Goal: Task Accomplishment & Management: Use online tool/utility

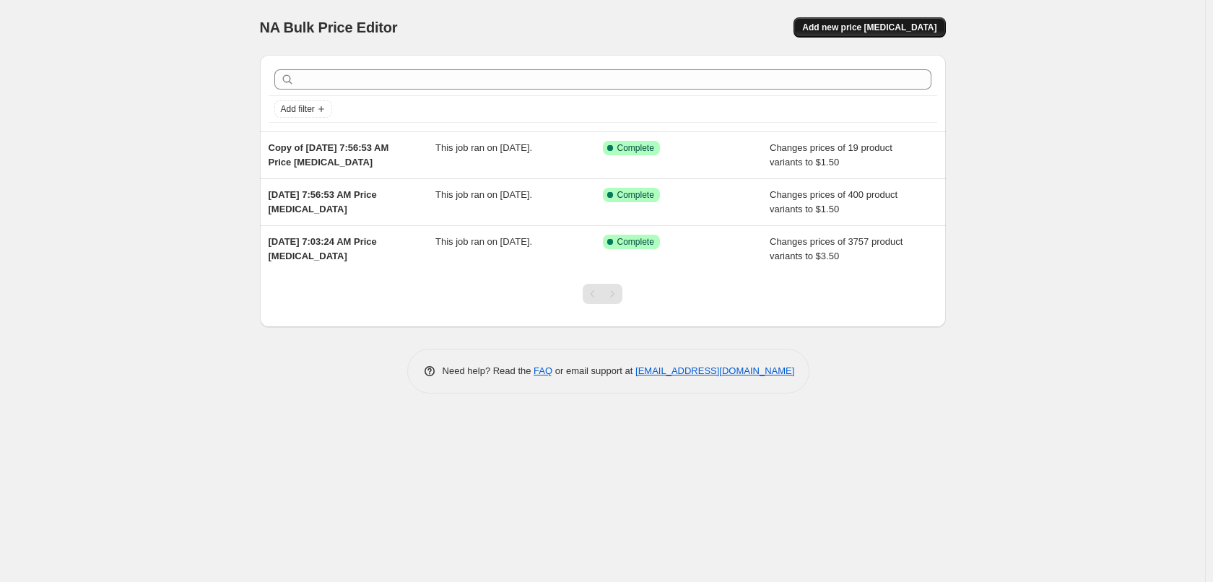
click at [897, 37] on button "Add new price [MEDICAL_DATA]" at bounding box center [869, 27] width 152 height 20
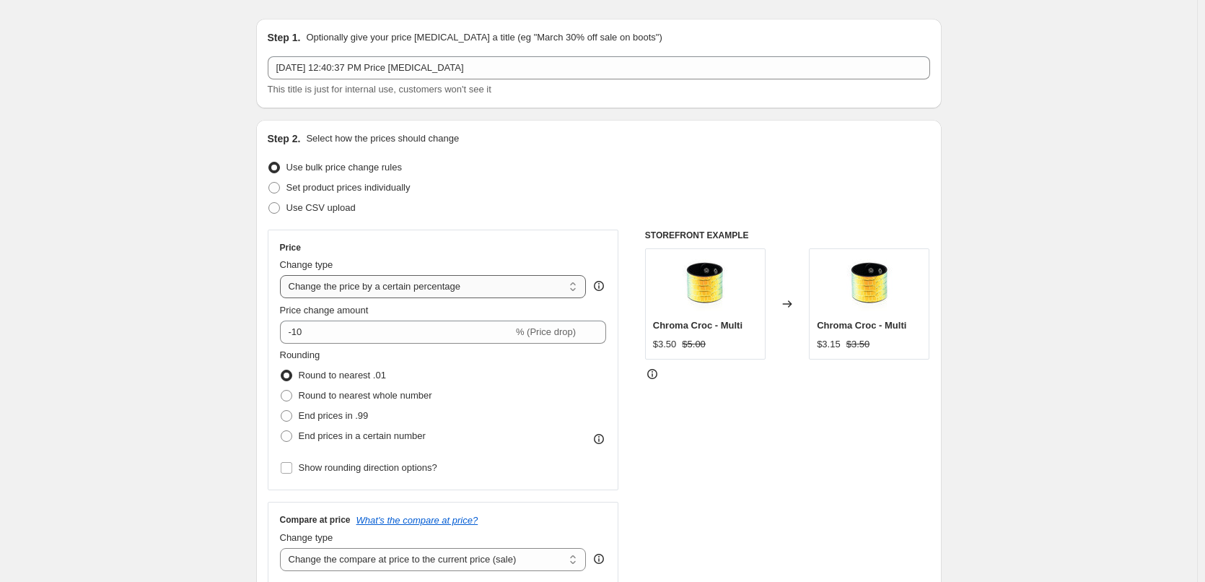
scroll to position [72, 0]
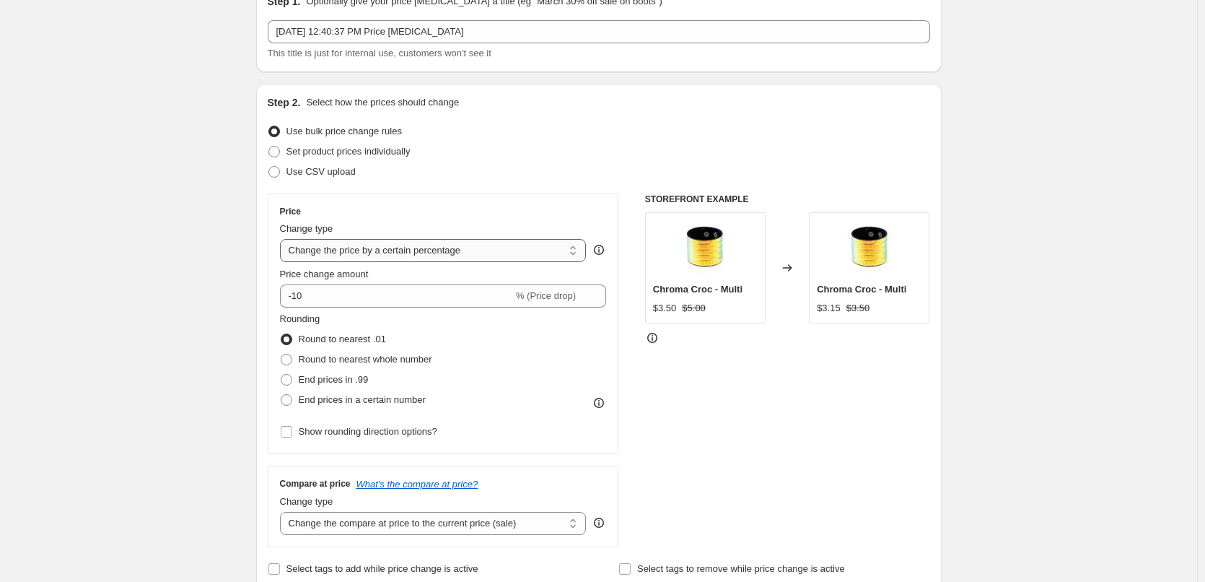
click at [520, 252] on select "Change the price to a certain amount Change the price by a certain amount Chang…" at bounding box center [433, 250] width 307 height 23
select select "to"
click at [283, 239] on select "Change the price to a certain amount Change the price by a certain amount Chang…" at bounding box center [433, 250] width 307 height 23
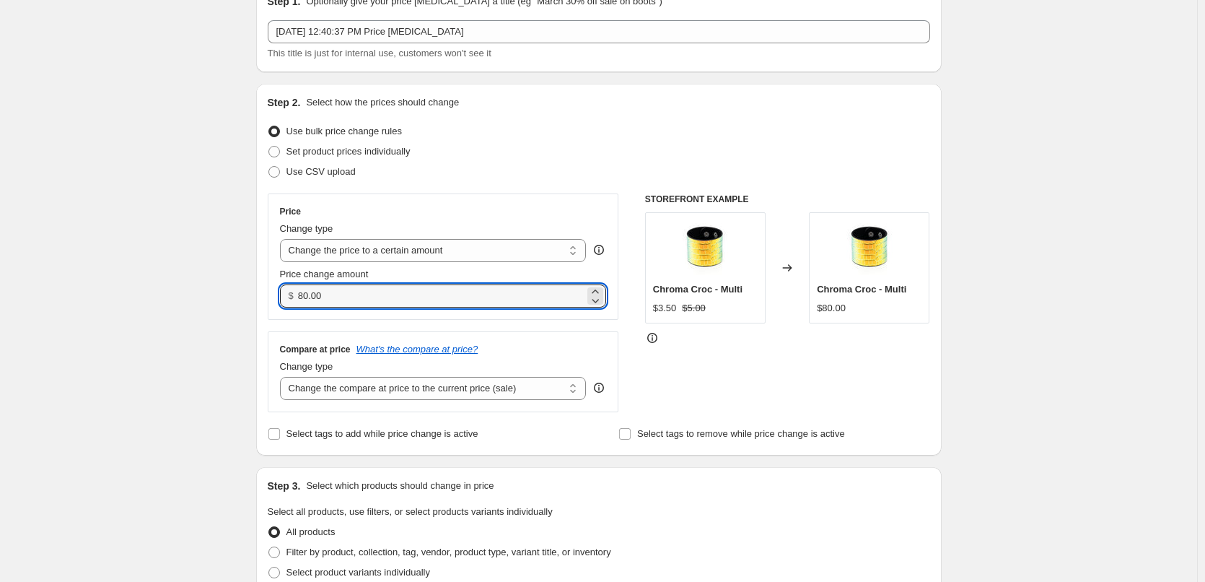
drag, startPoint x: 366, startPoint y: 293, endPoint x: 243, endPoint y: 293, distance: 123.4
click at [243, 293] on div "Create new price change job. This page is ready Create new price change job Dra…" at bounding box center [599, 582] width 720 height 1309
type input "2.00"
click at [240, 287] on div "Create new price change job. This page is ready Create new price change job Dra…" at bounding box center [598, 582] width 1197 height 1309
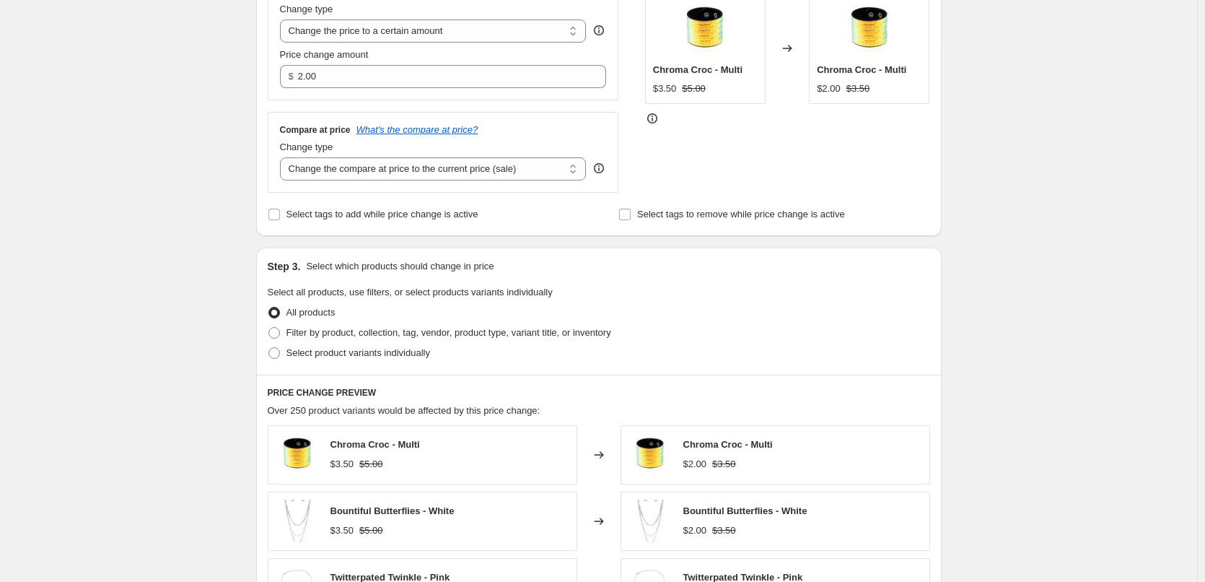
scroll to position [289, 0]
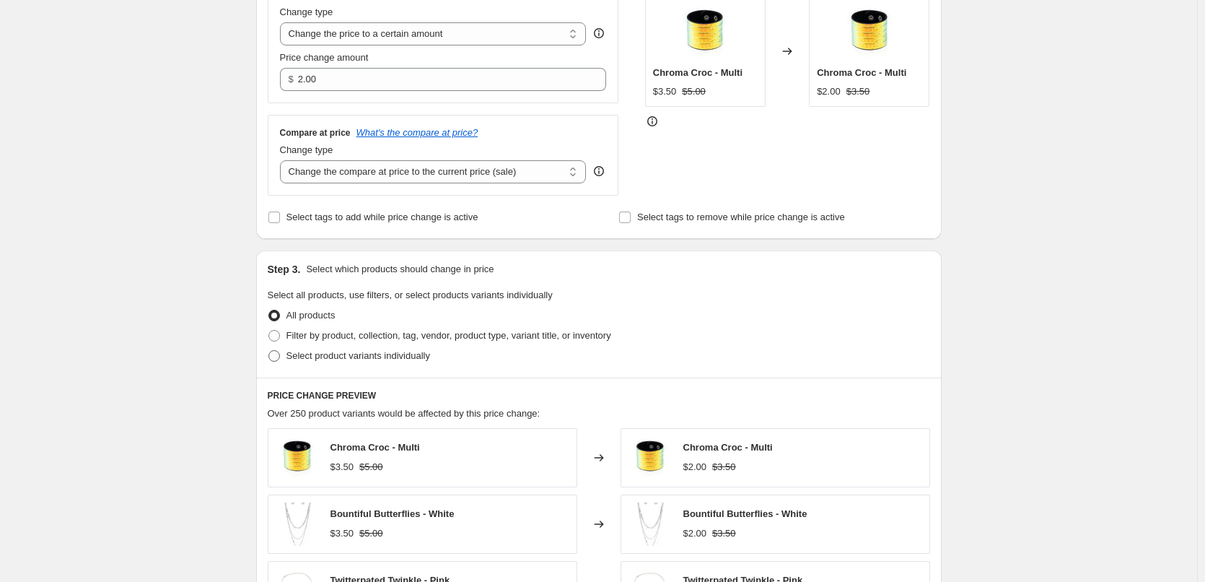
click at [274, 356] on span at bounding box center [274, 356] width 12 height 12
click at [269, 351] on input "Select product variants individually" at bounding box center [268, 350] width 1 height 1
radio input "true"
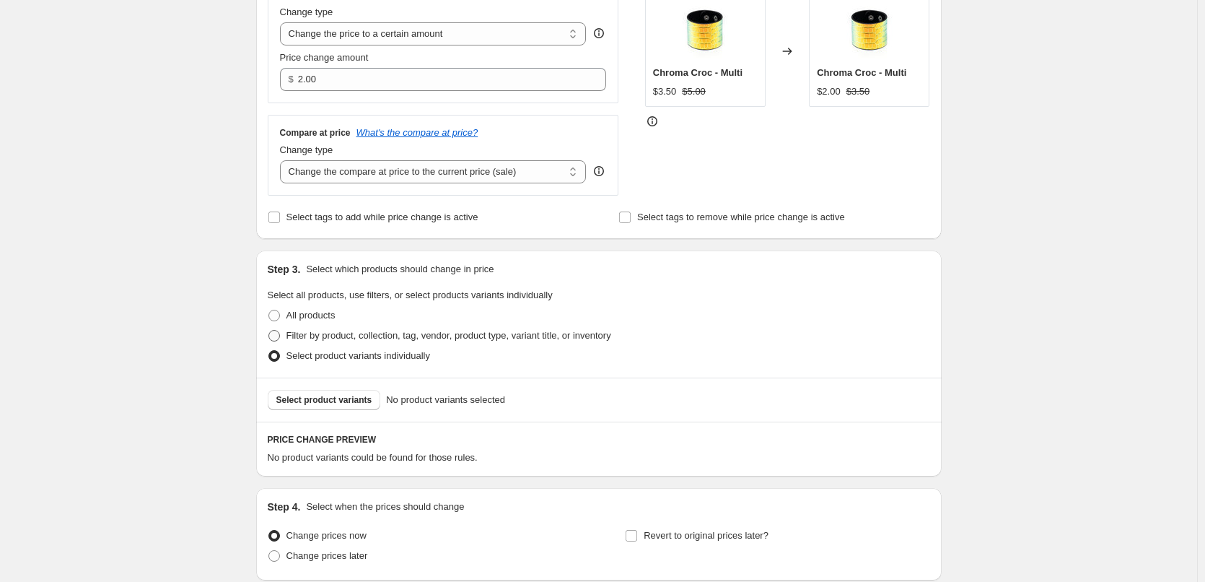
click at [278, 331] on span at bounding box center [274, 336] width 12 height 12
click at [269, 331] on input "Filter by product, collection, tag, vendor, product type, variant title, or inv…" at bounding box center [268, 330] width 1 height 1
radio input "true"
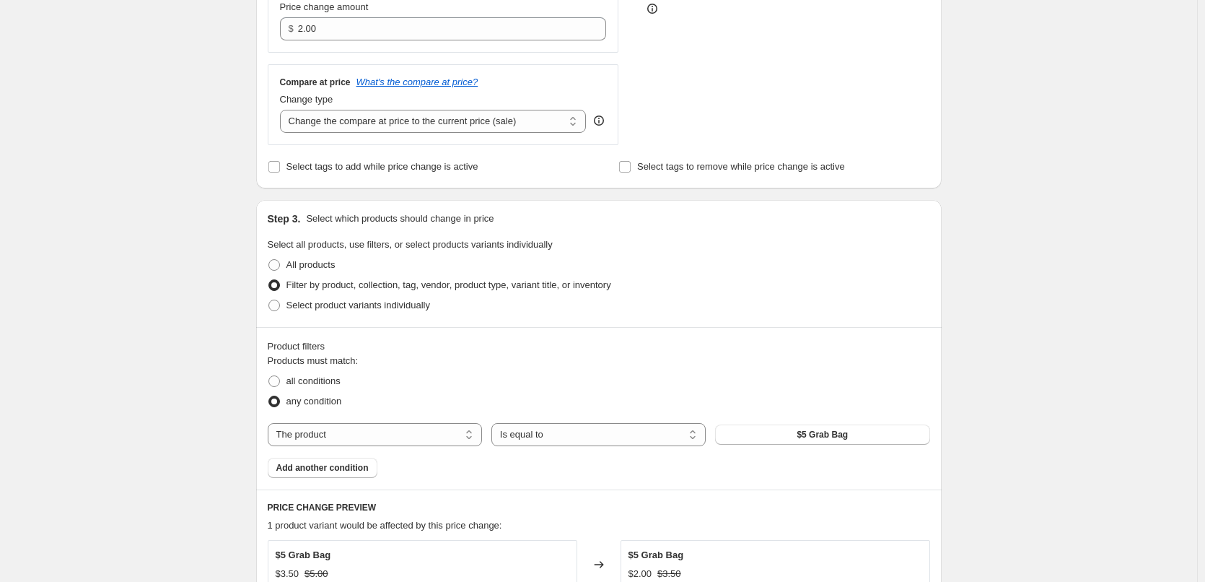
scroll to position [433, 0]
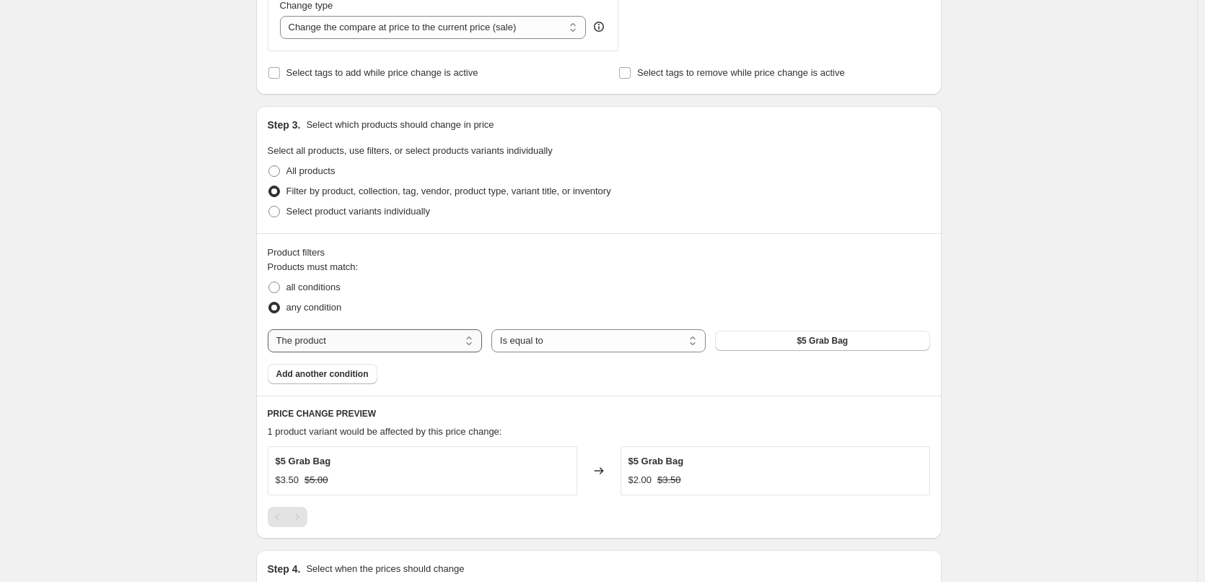
click at [439, 342] on select "The product The product's collection The product's tag The product's vendor The…" at bounding box center [375, 340] width 214 height 23
click at [490, 289] on div "all conditions" at bounding box center [599, 287] width 663 height 20
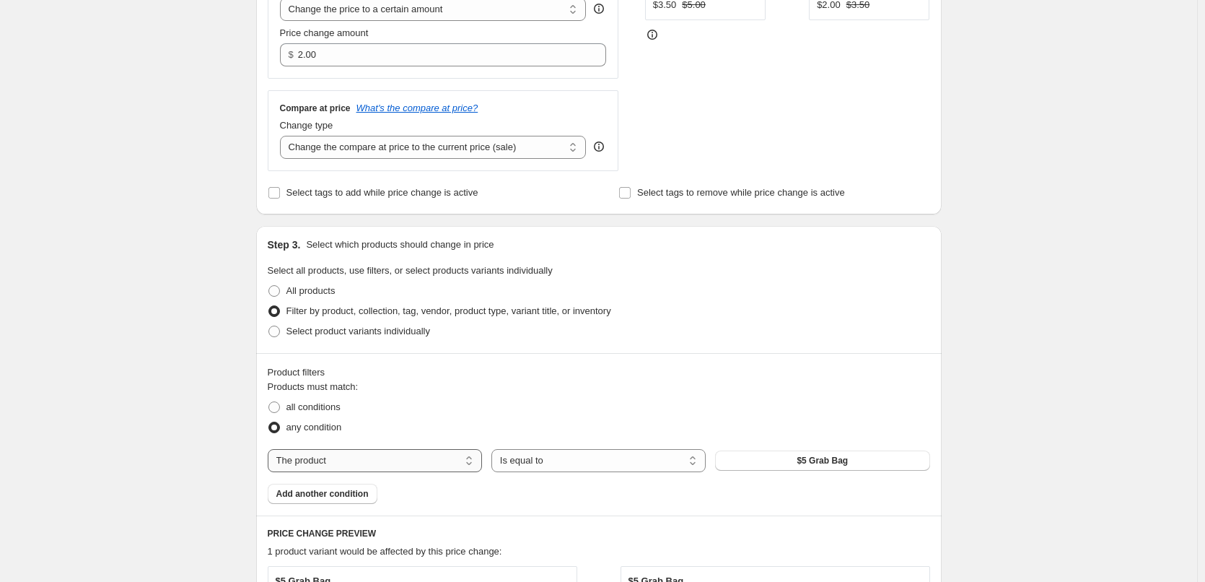
scroll to position [289, 0]
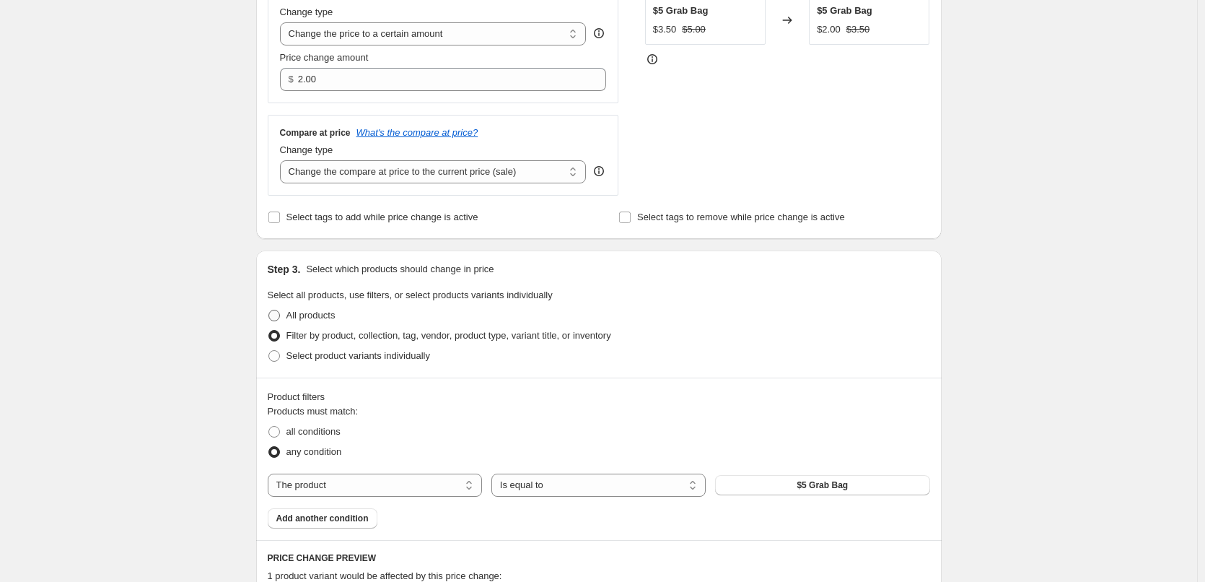
click at [336, 318] on span "All products" at bounding box center [311, 315] width 49 height 11
click at [269, 310] on input "All products" at bounding box center [268, 310] width 1 height 1
radio input "true"
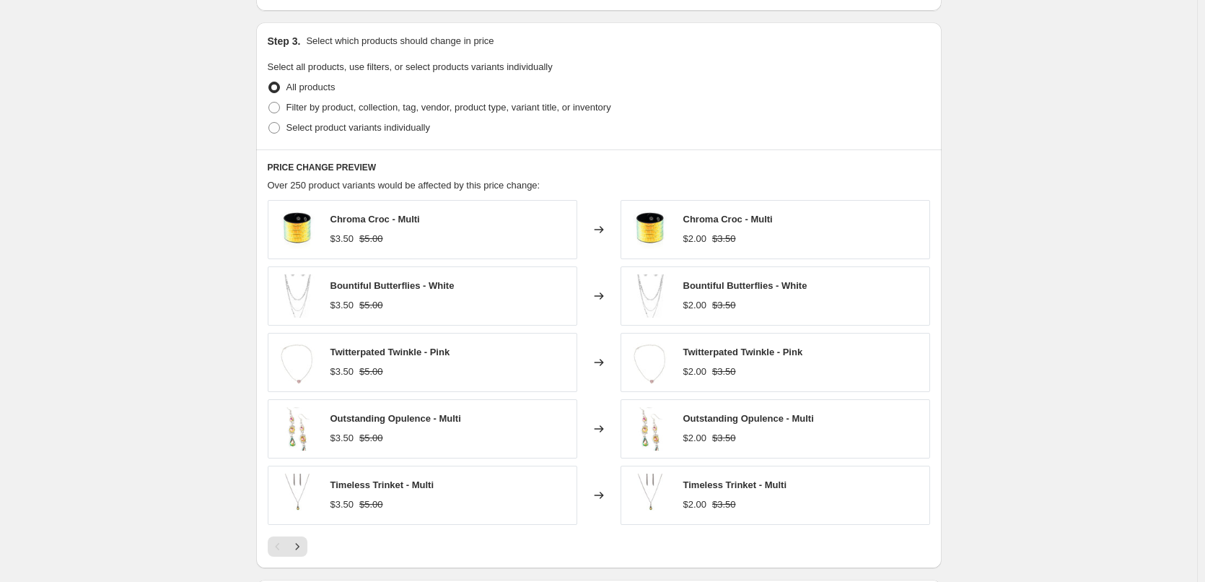
scroll to position [650, 0]
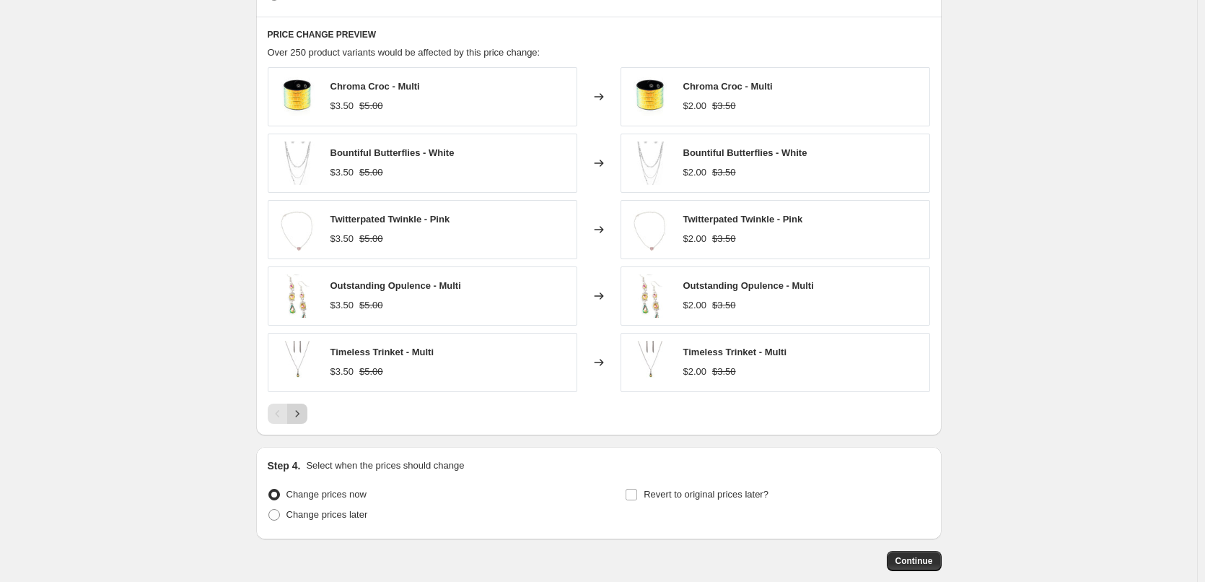
click at [299, 409] on icon "Next" at bounding box center [297, 413] width 14 height 14
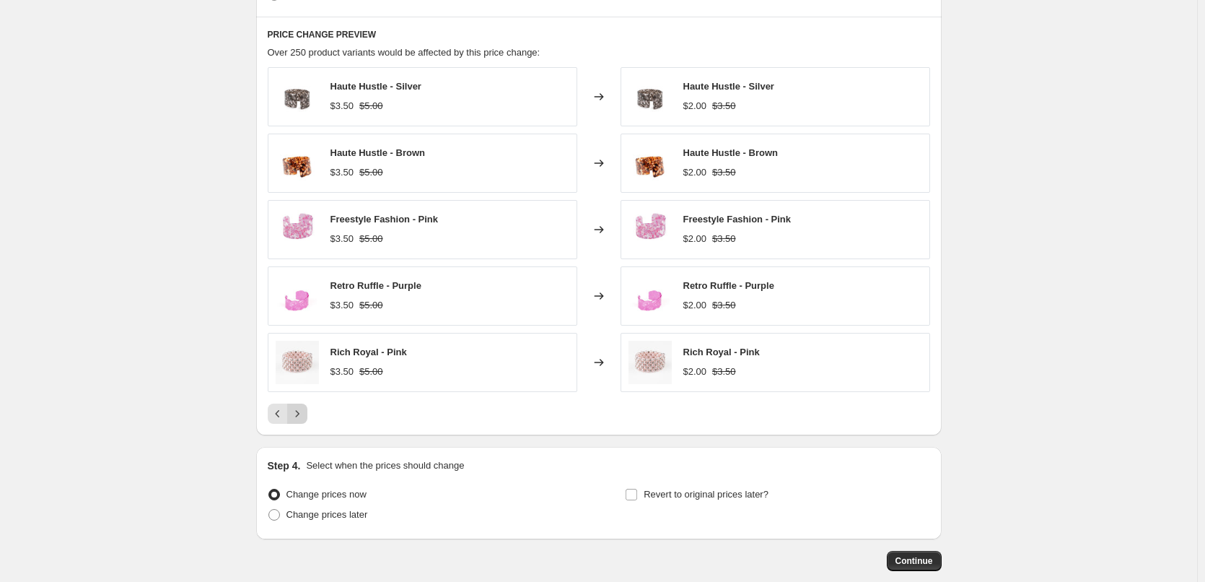
click at [299, 409] on icon "Next" at bounding box center [297, 413] width 14 height 14
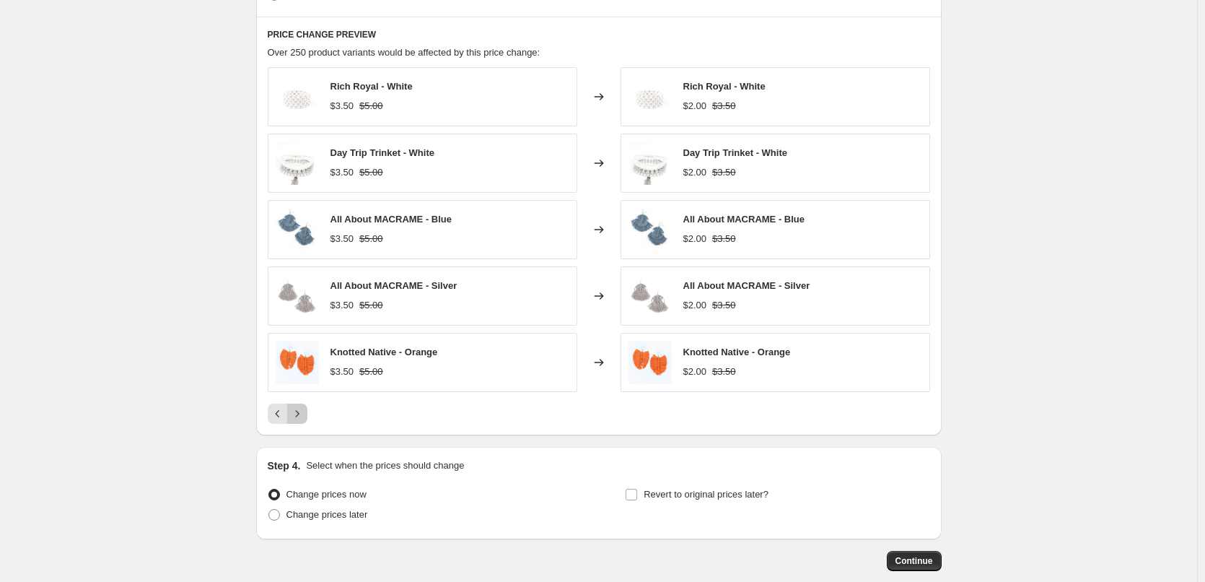
click at [299, 409] on icon "Next" at bounding box center [297, 413] width 14 height 14
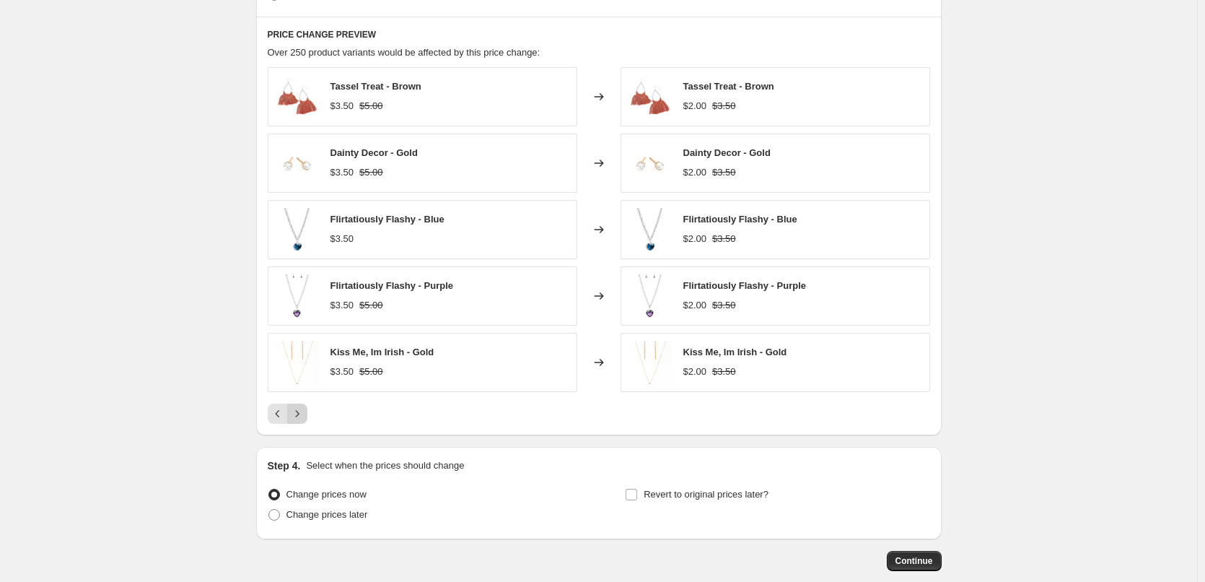
click at [299, 409] on icon "Next" at bounding box center [297, 413] width 14 height 14
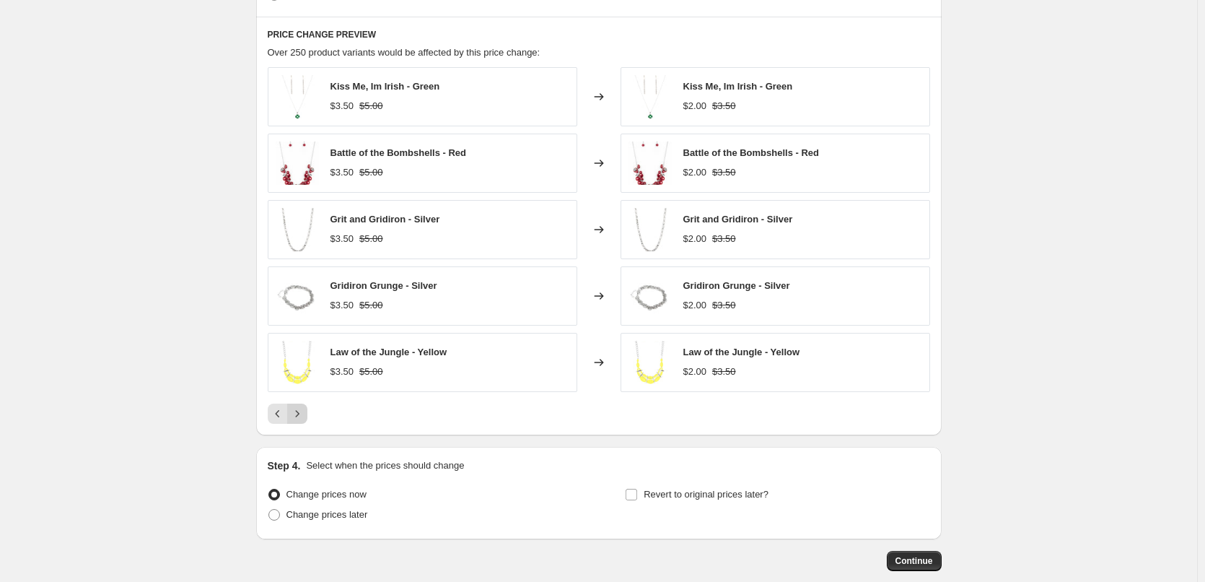
click at [300, 409] on icon "Next" at bounding box center [297, 413] width 14 height 14
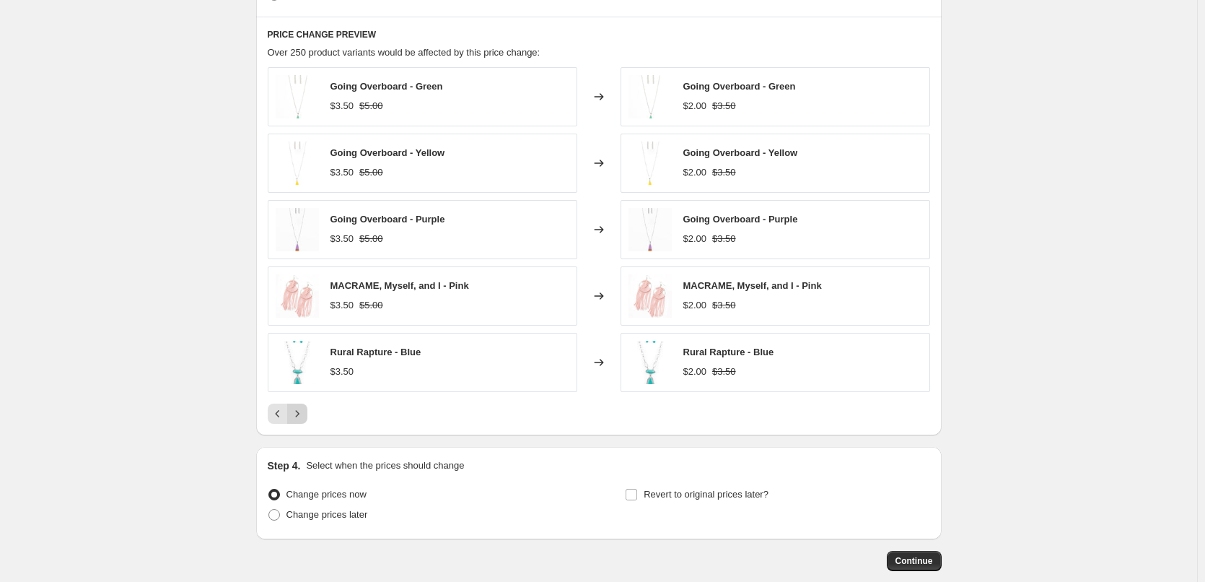
click at [300, 409] on icon "Next" at bounding box center [297, 413] width 14 height 14
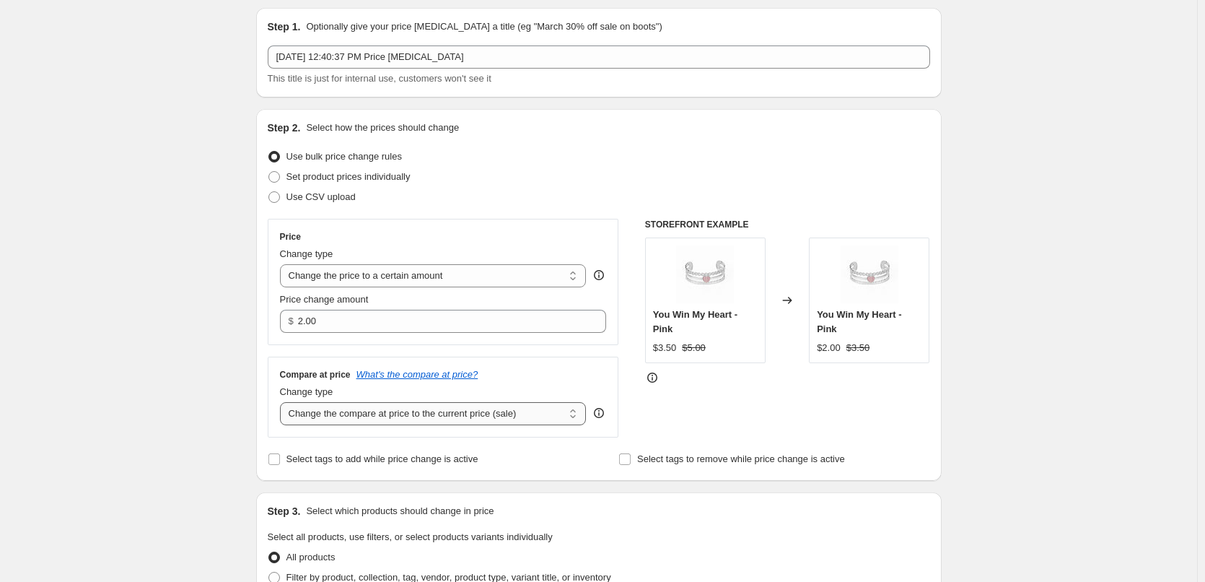
scroll to position [72, 0]
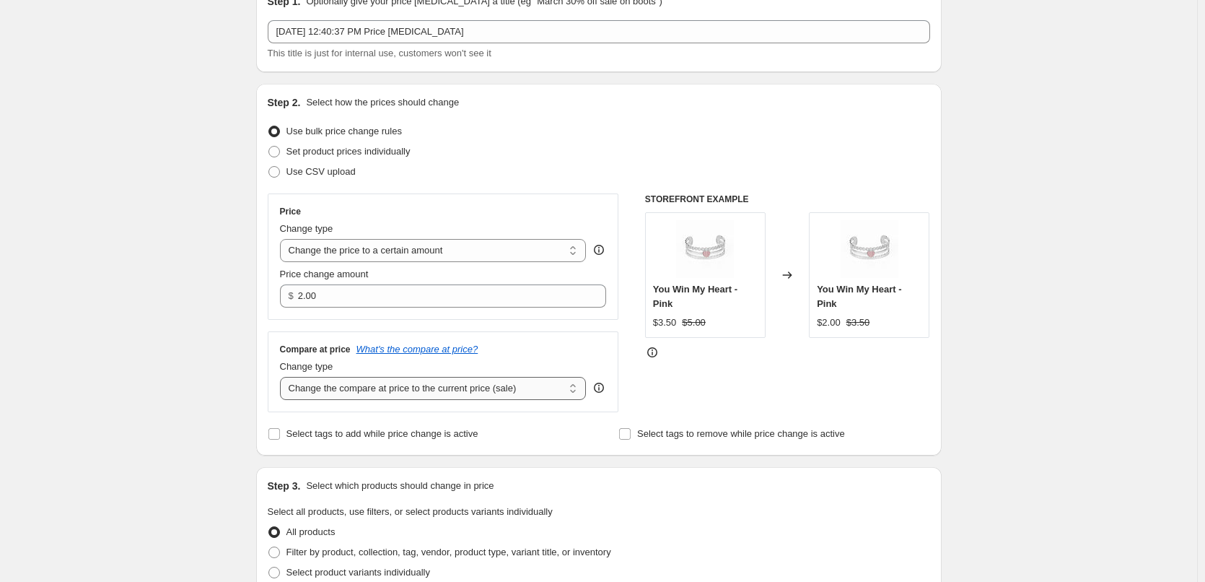
click at [455, 393] on select "Change the compare at price to the current price (sale) Change the compare at p…" at bounding box center [433, 388] width 307 height 23
click at [204, 371] on div "Create new price change job. This page is ready Create new price change job Dra…" at bounding box center [598, 582] width 1197 height 1309
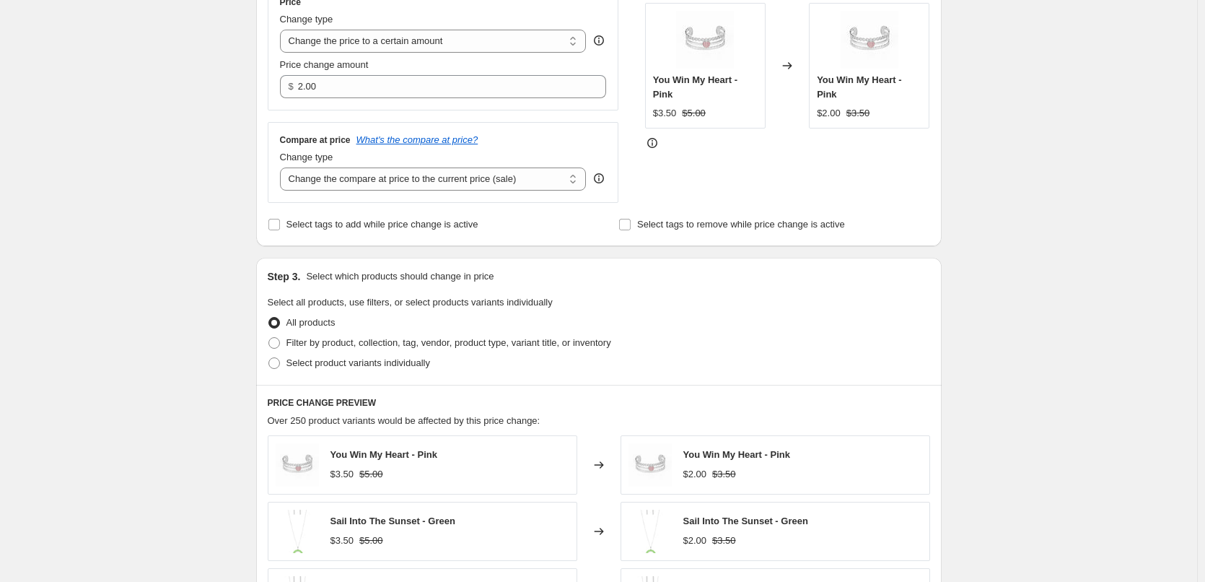
scroll to position [289, 0]
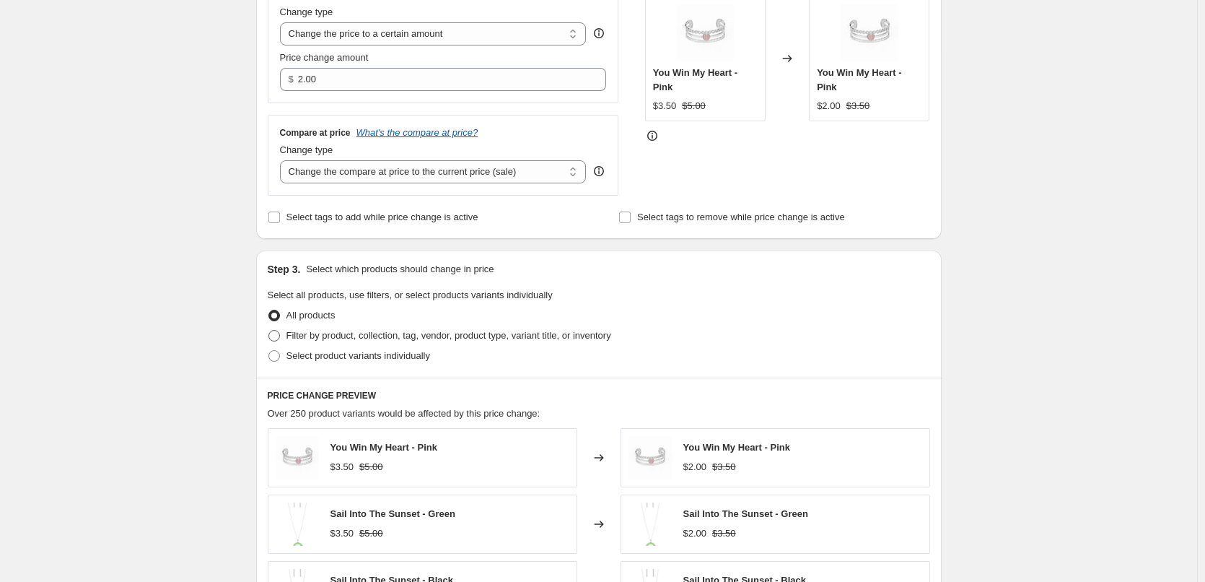
click at [458, 335] on span "Filter by product, collection, tag, vendor, product type, variant title, or inv…" at bounding box center [449, 335] width 325 height 11
click at [269, 331] on input "Filter by product, collection, tag, vendor, product type, variant title, or inv…" at bounding box center [268, 330] width 1 height 1
radio input "true"
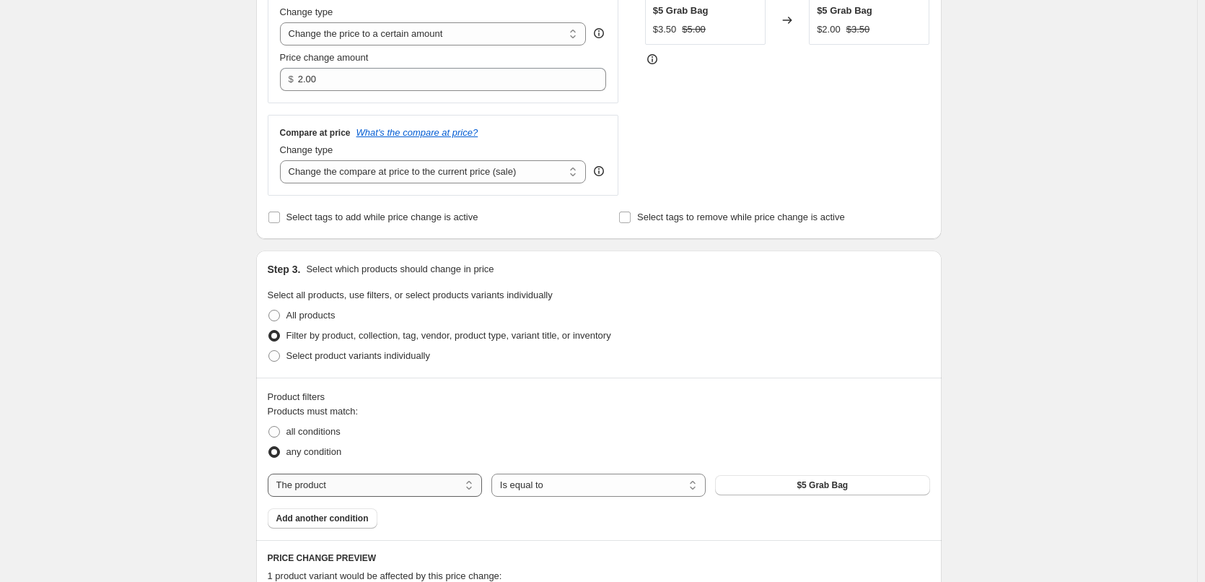
click at [361, 478] on select "The product The product's collection The product's tag The product's vendor The…" at bounding box center [375, 484] width 214 height 23
click at [589, 396] on div "Product filters" at bounding box center [599, 397] width 663 height 14
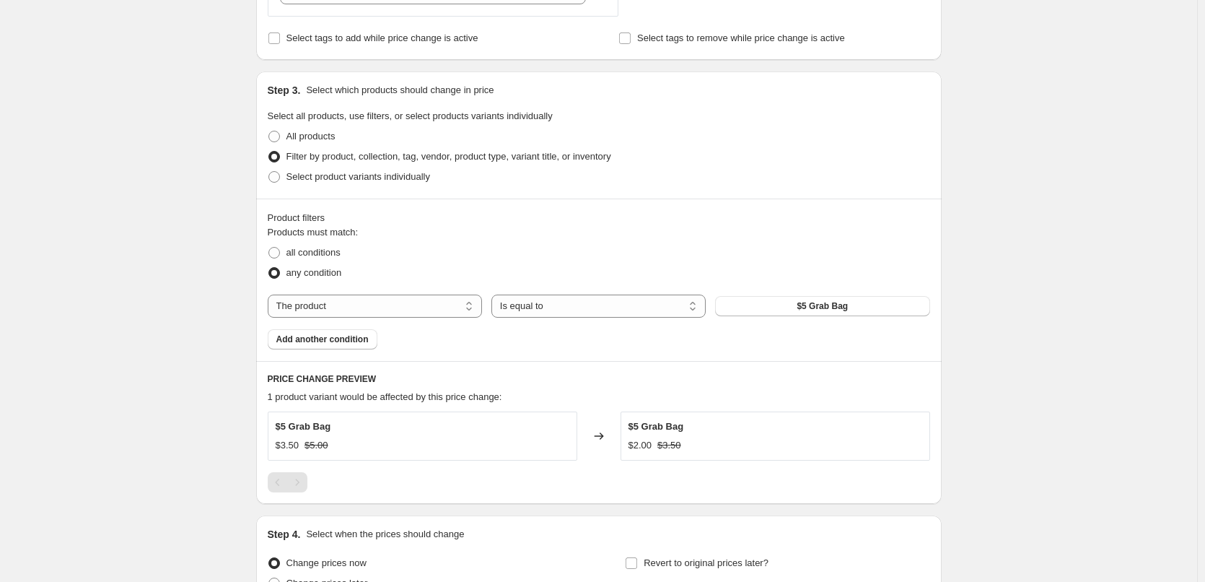
scroll to position [397, 0]
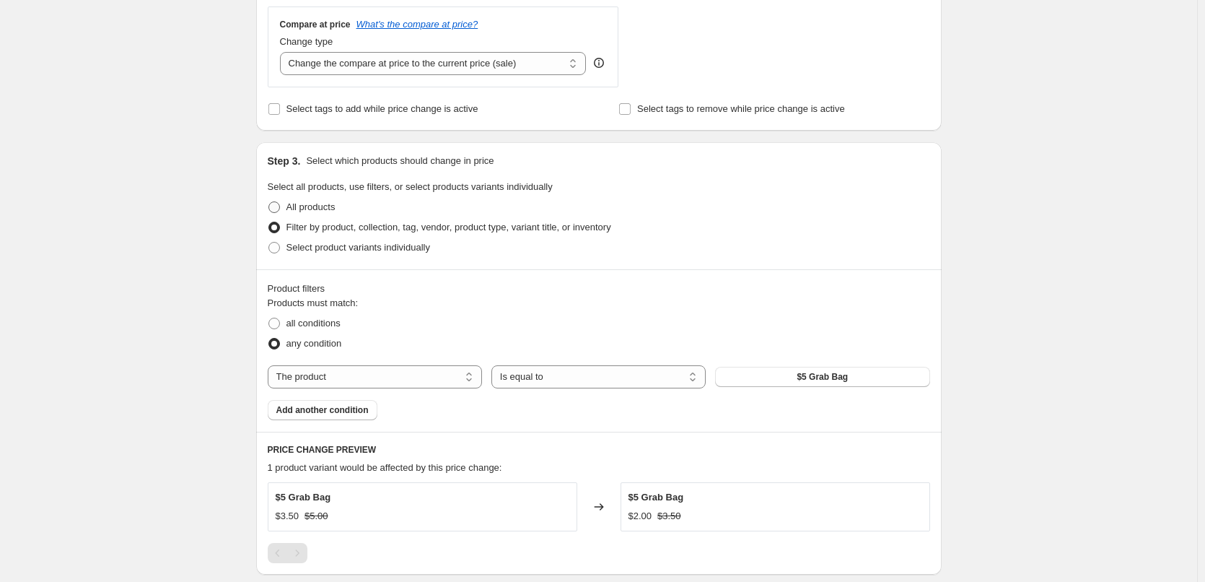
click at [320, 205] on span "All products" at bounding box center [311, 206] width 49 height 11
click at [269, 202] on input "All products" at bounding box center [268, 201] width 1 height 1
radio input "true"
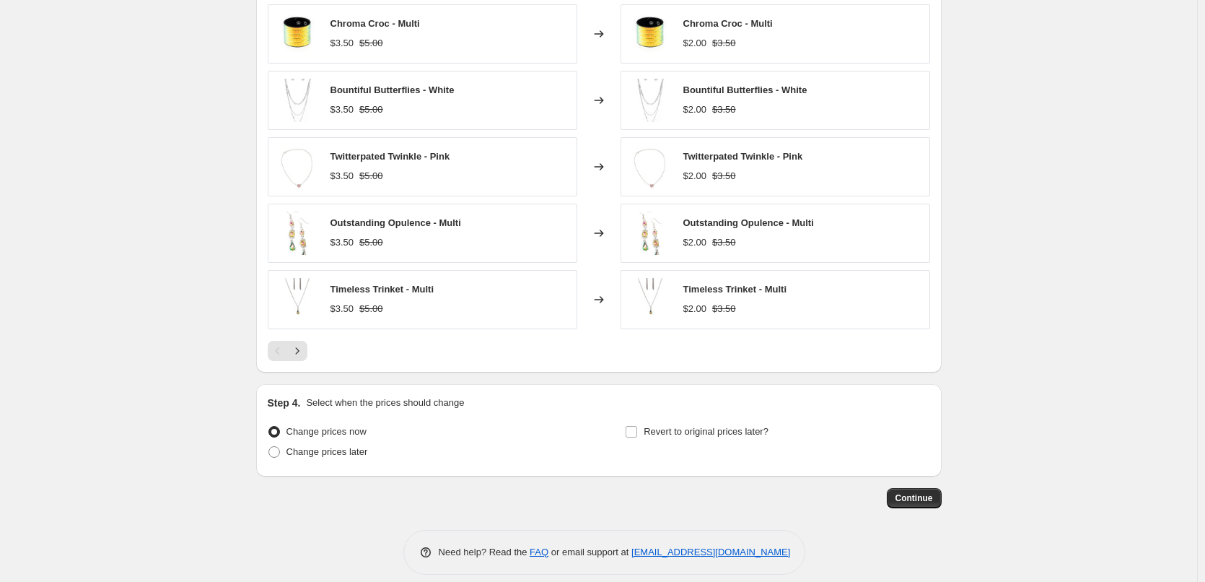
scroll to position [727, 0]
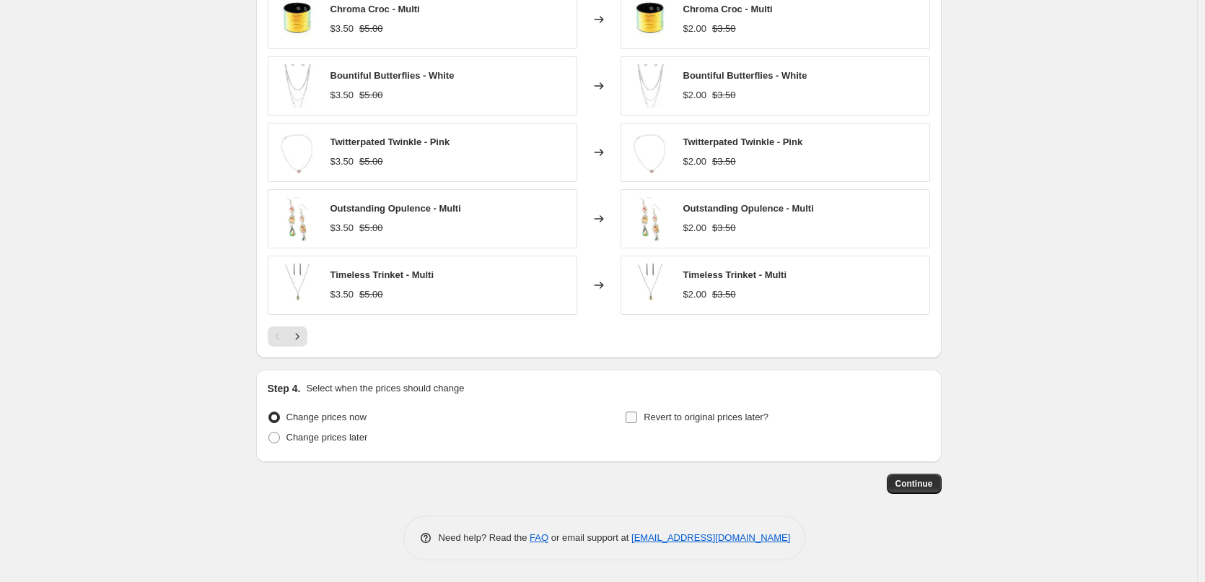
click at [698, 418] on span "Revert to original prices later?" at bounding box center [706, 416] width 125 height 11
click at [637, 418] on input "Revert to original prices later?" at bounding box center [632, 417] width 12 height 12
checkbox input "true"
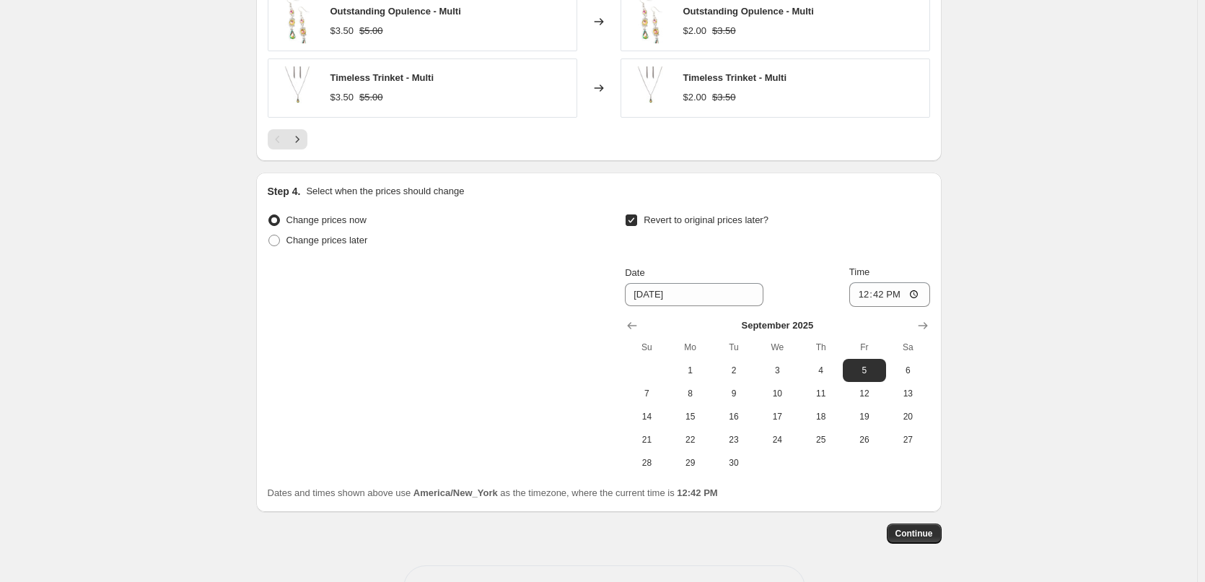
scroll to position [943, 0]
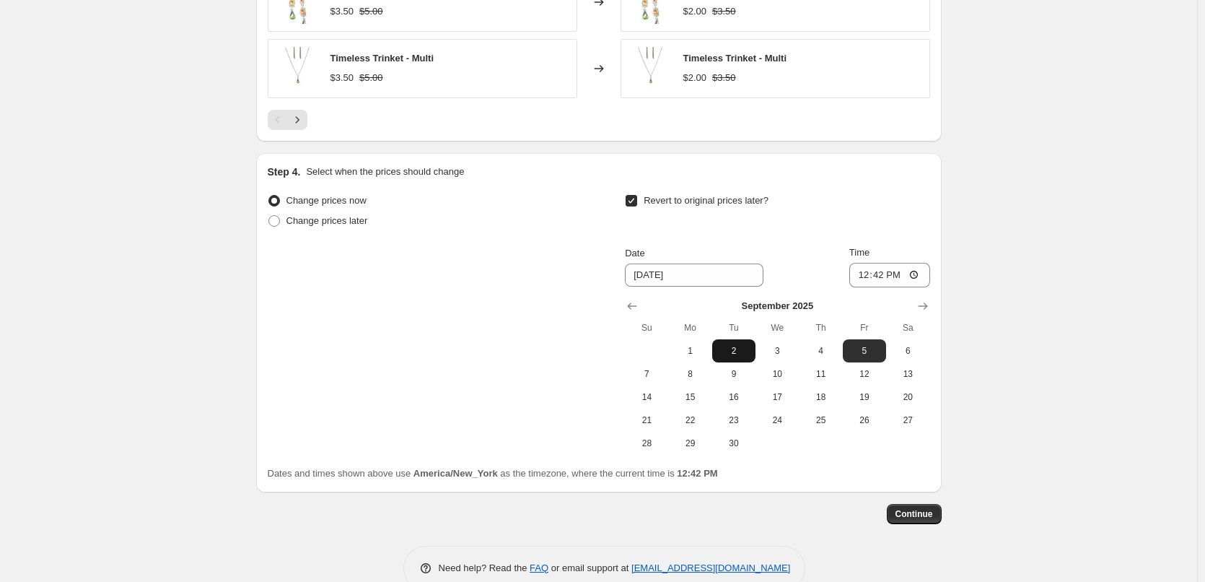
click at [731, 350] on span "2" at bounding box center [734, 351] width 32 height 12
type input "9/2/2025"
click at [859, 273] on input "12:42" at bounding box center [890, 275] width 81 height 25
type input "12:00"
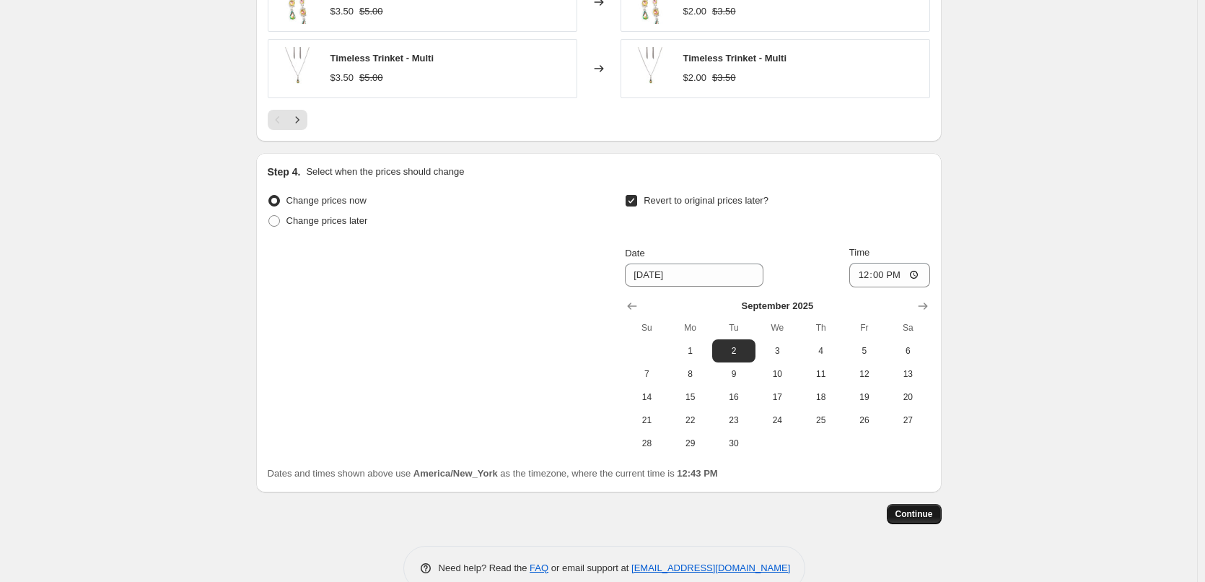
click at [925, 505] on button "Continue" at bounding box center [914, 514] width 55 height 20
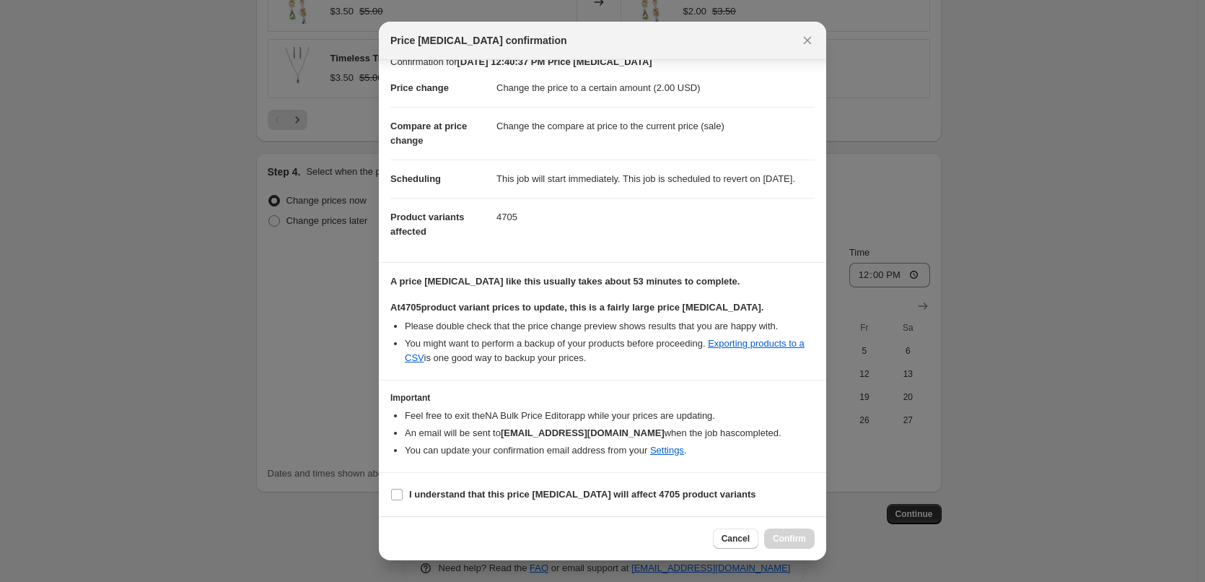
scroll to position [45, 0]
click at [477, 493] on b "I understand that this price change job will affect 4705 product variants" at bounding box center [582, 494] width 347 height 11
click at [403, 493] on input "I understand that this price change job will affect 4705 product variants" at bounding box center [397, 495] width 12 height 12
checkbox input "true"
click at [781, 533] on button "Confirm" at bounding box center [789, 538] width 51 height 20
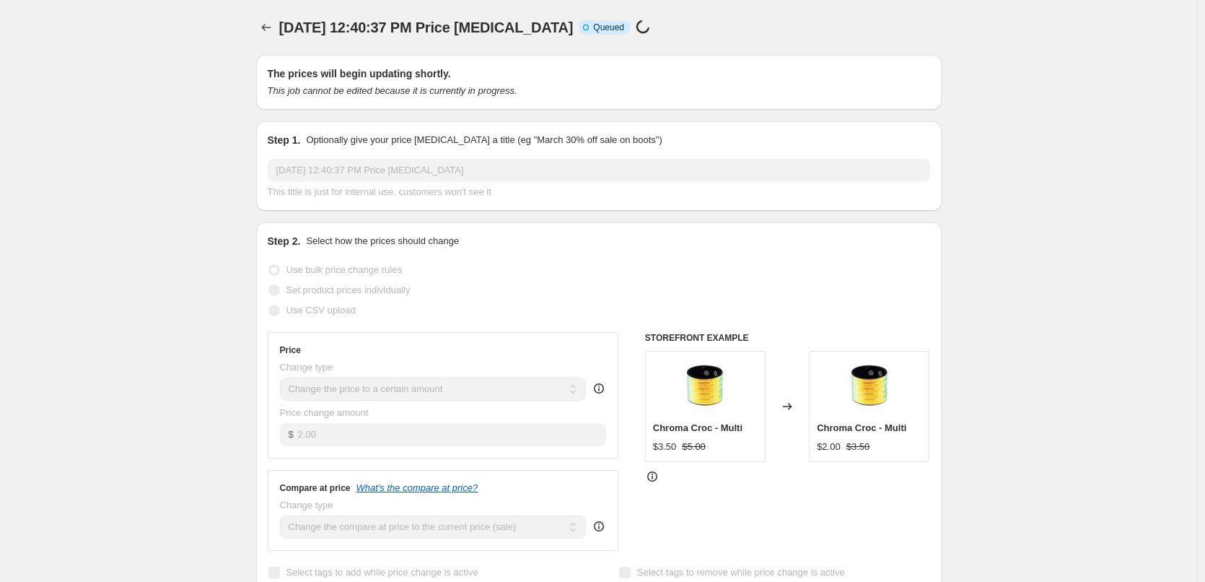
scroll to position [943, 0]
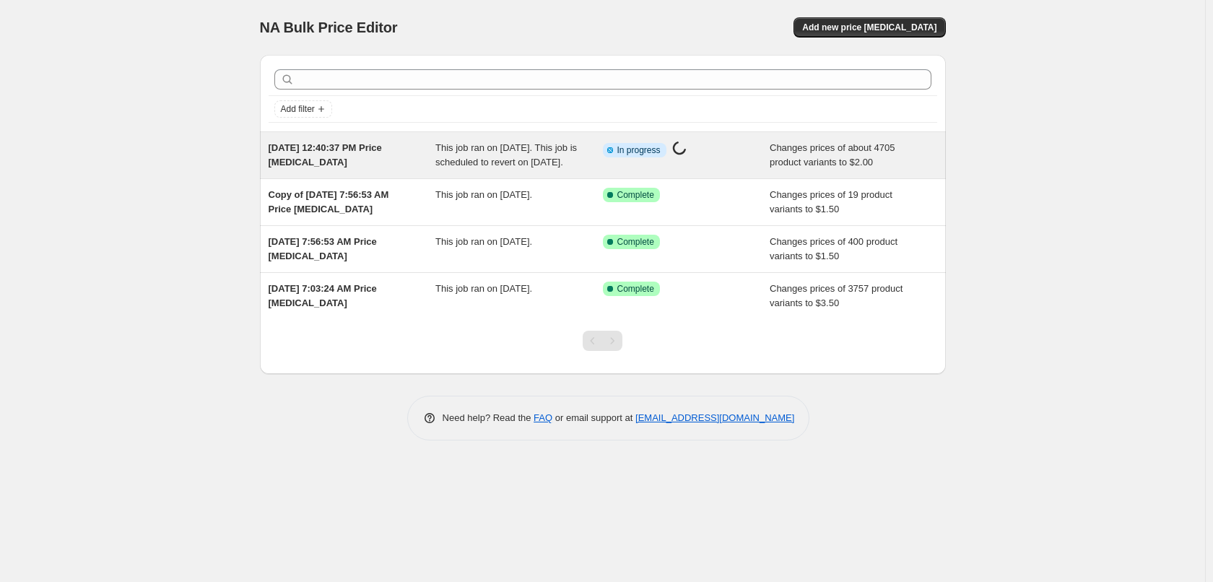
click at [640, 170] on div "Info Partially complete In progress Price change job in progress..." at bounding box center [686, 155] width 167 height 29
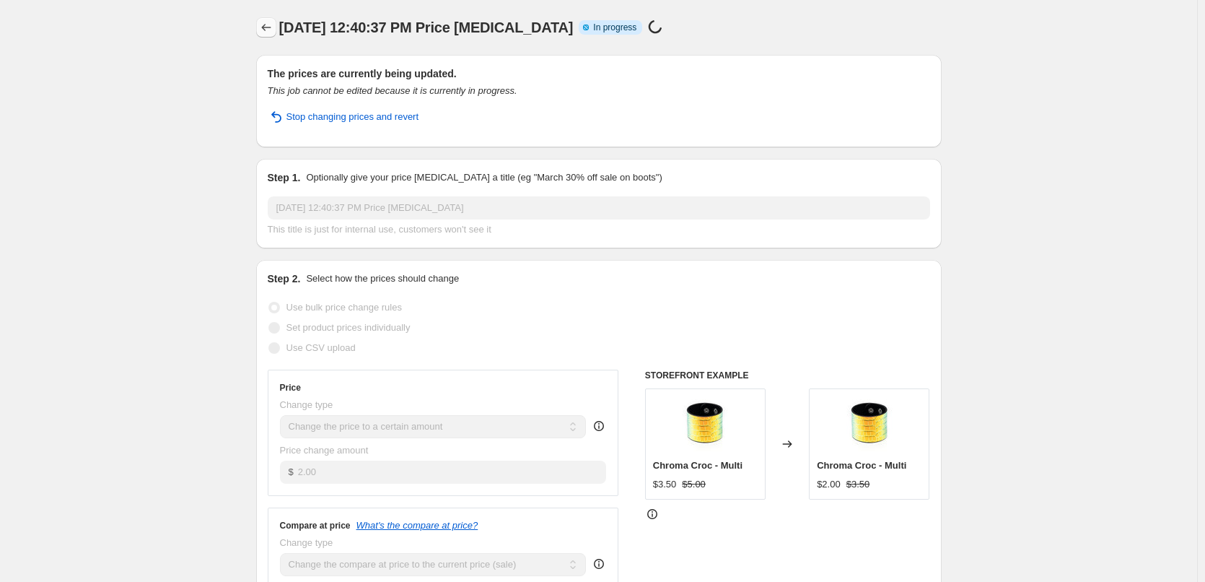
click at [271, 22] on icon "Price change jobs" at bounding box center [266, 27] width 14 height 14
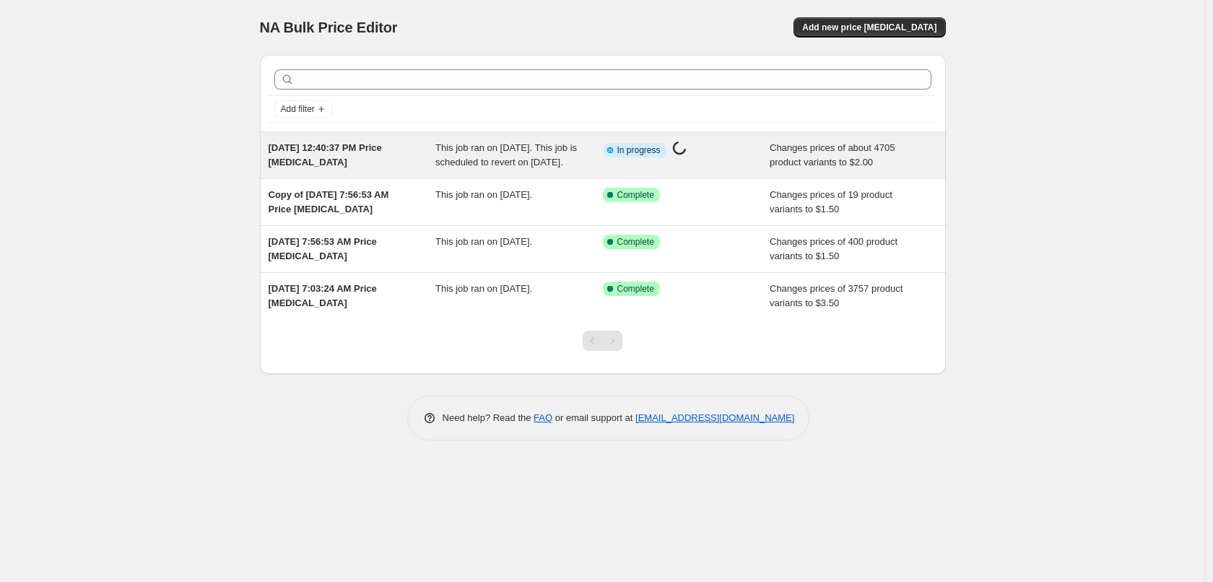
click at [410, 158] on div "[DATE] 12:40:37 PM Price [MEDICAL_DATA]" at bounding box center [351, 155] width 167 height 29
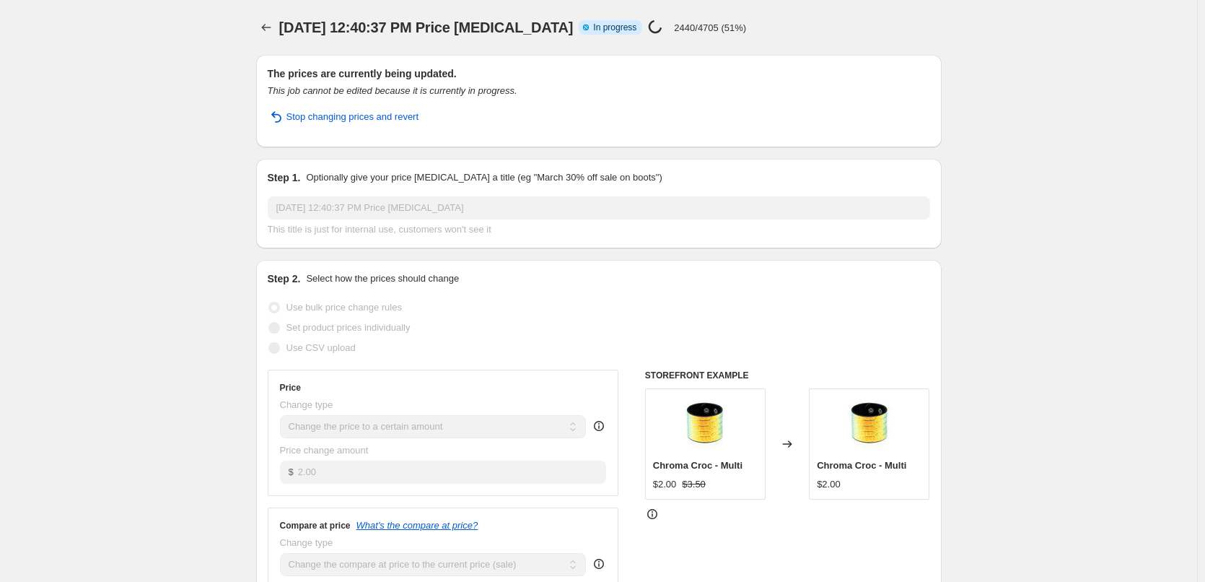
drag, startPoint x: 1206, startPoint y: 253, endPoint x: 1057, endPoint y: 172, distance: 169.2
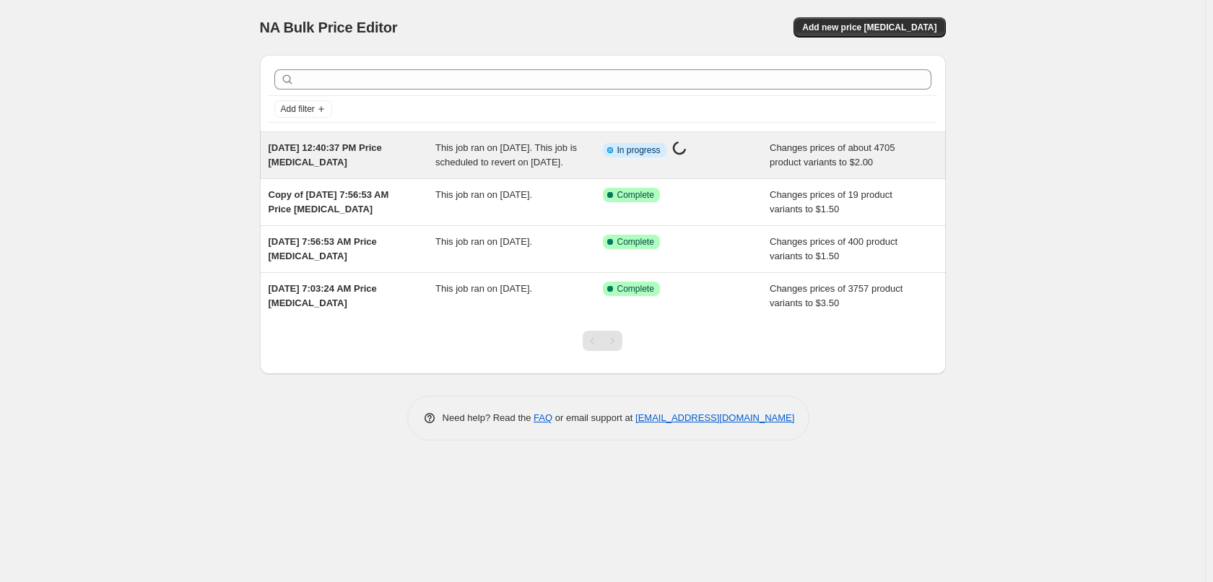
click at [403, 170] on div "[DATE] 12:40:37 PM Price [MEDICAL_DATA]" at bounding box center [351, 155] width 167 height 29
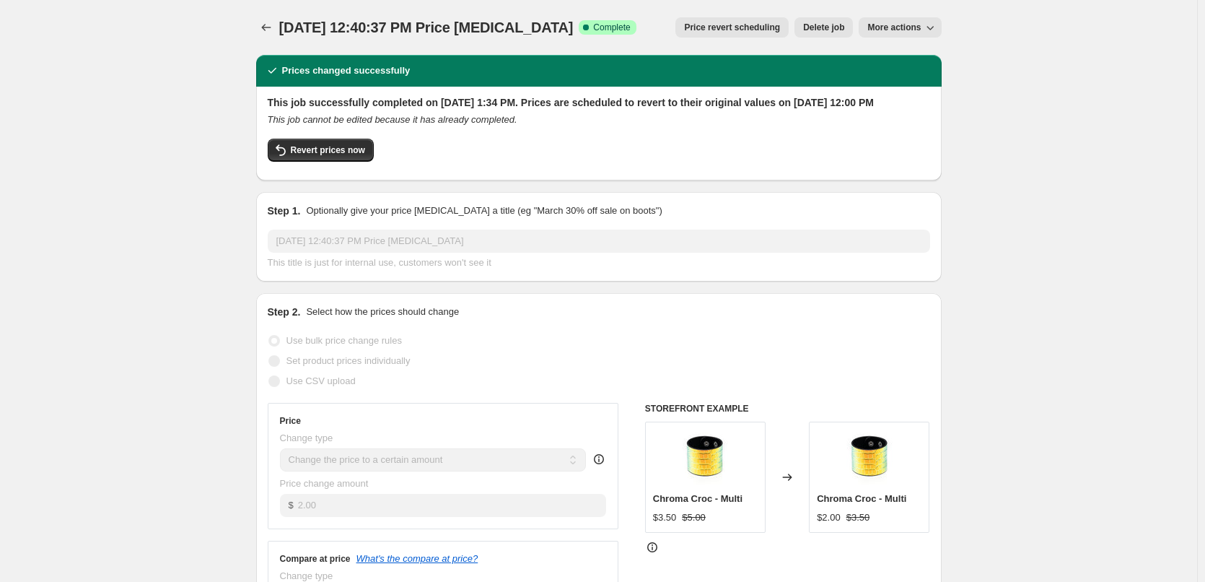
click at [262, 30] on icon "Price change jobs" at bounding box center [266, 27] width 14 height 14
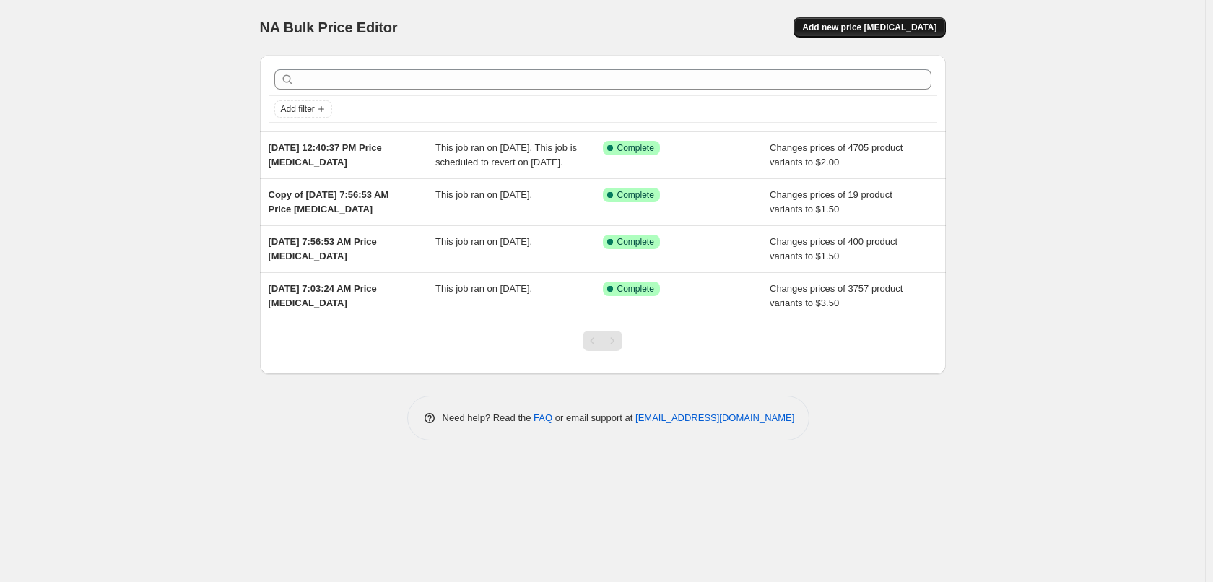
click at [865, 29] on span "Add new price change job" at bounding box center [869, 28] width 134 height 12
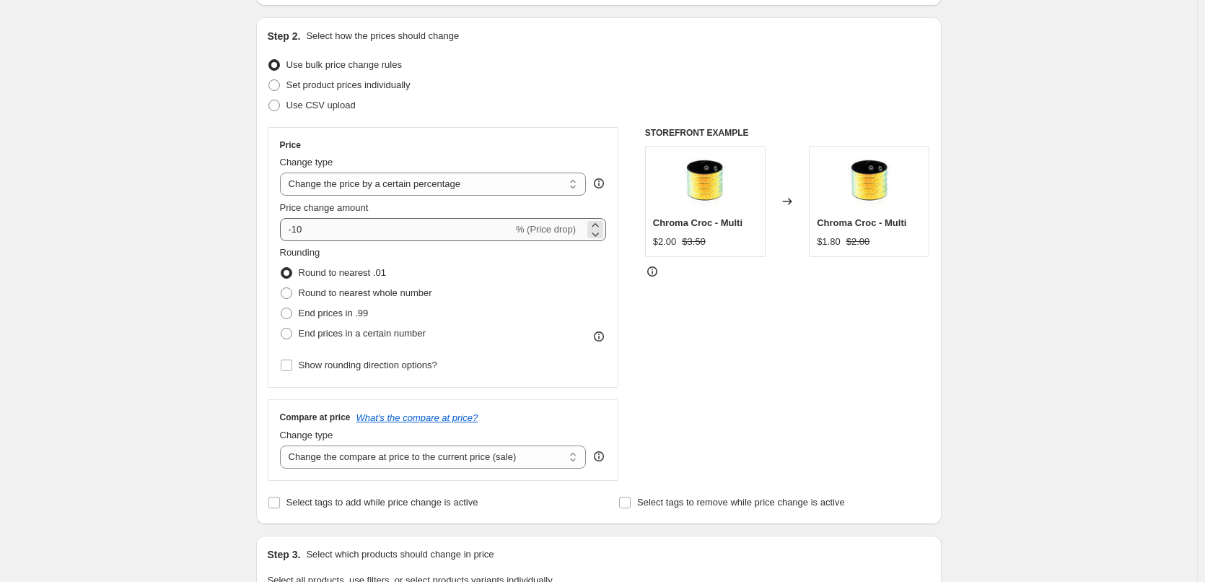
scroll to position [144, 0]
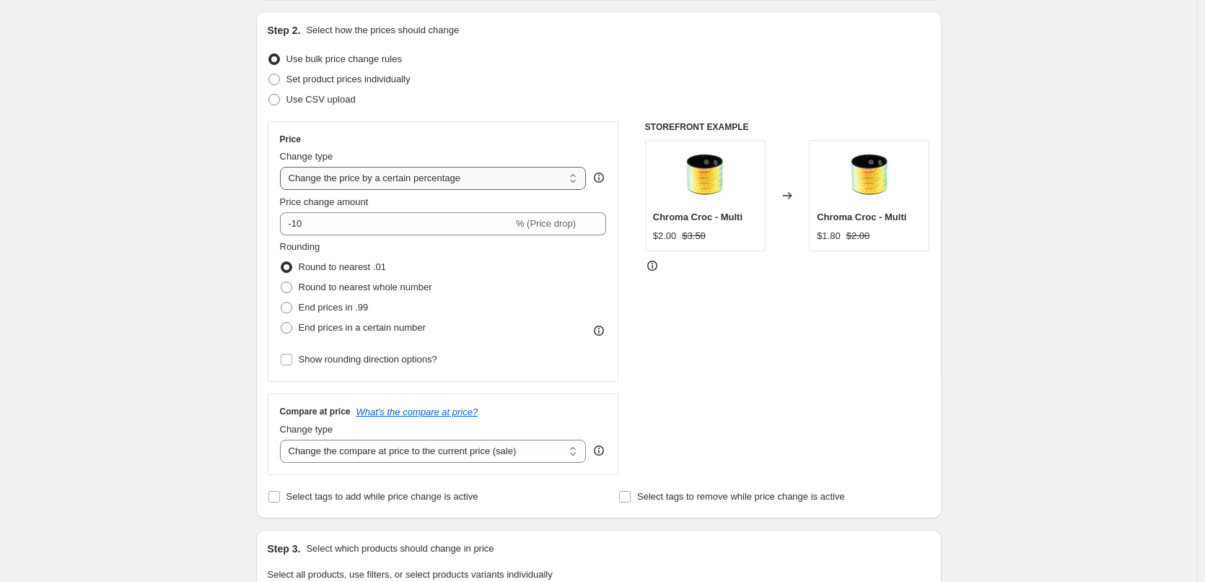
click at [448, 180] on select "Change the price to a certain amount Change the price by a certain amount Chang…" at bounding box center [433, 178] width 307 height 23
select select "to"
click at [283, 167] on select "Change the price to a certain amount Change the price by a certain amount Chang…" at bounding box center [433, 178] width 307 height 23
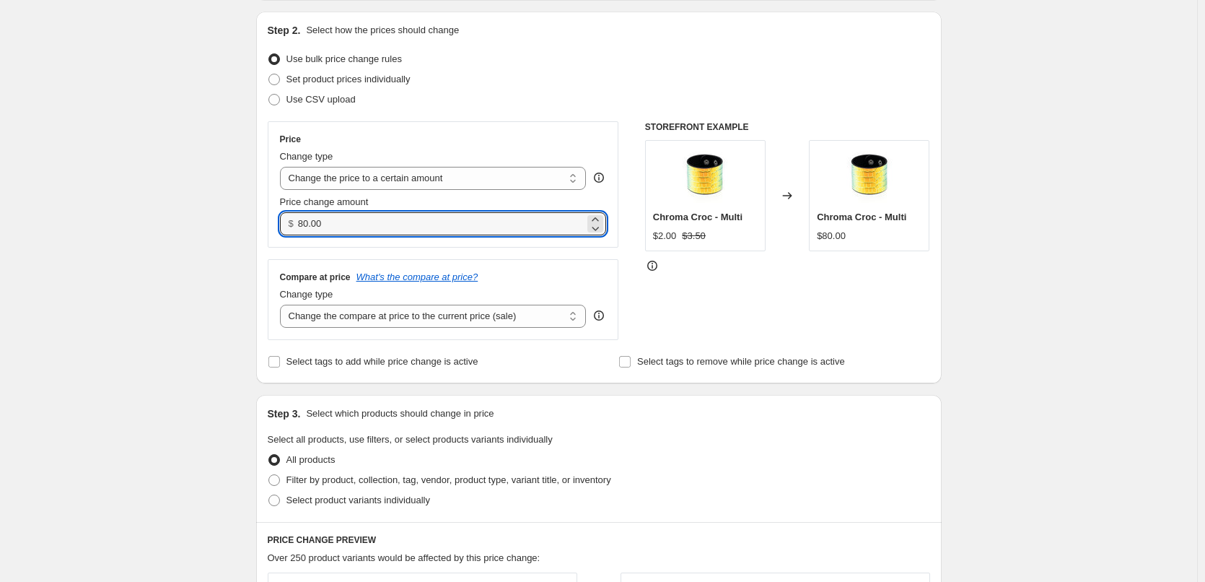
drag, startPoint x: 375, startPoint y: 227, endPoint x: 217, endPoint y: 201, distance: 160.8
click at [219, 202] on div "Create new price change job. This page is ready Create new price change job Dra…" at bounding box center [598, 510] width 1197 height 1309
type input "1.50"
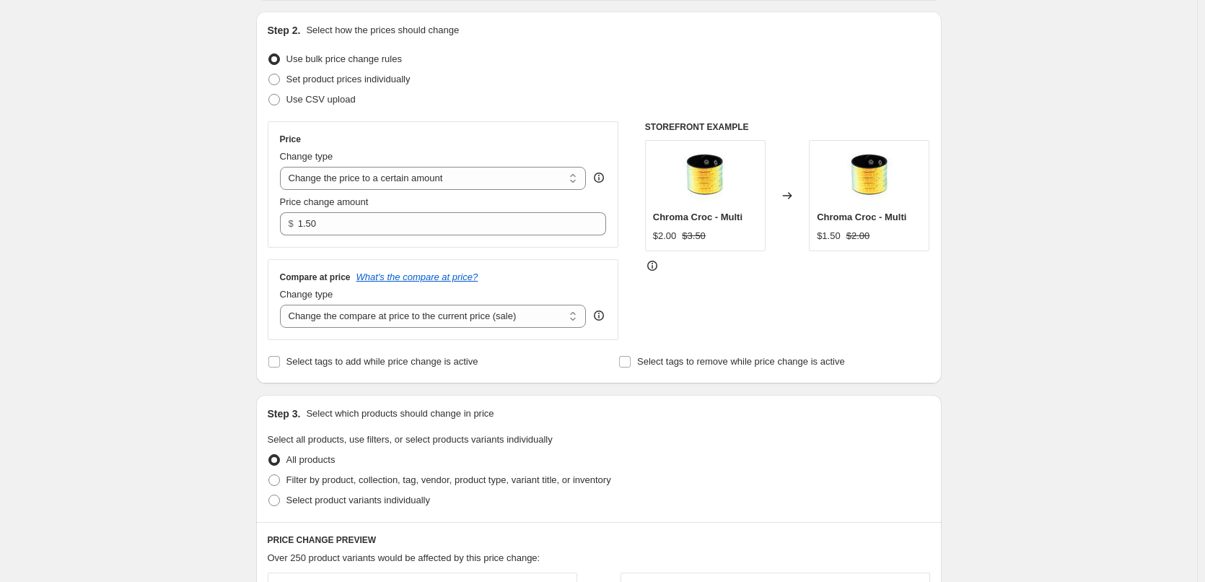
click at [215, 200] on div "Create new price change job. This page is ready Create new price change job Dra…" at bounding box center [598, 510] width 1197 height 1309
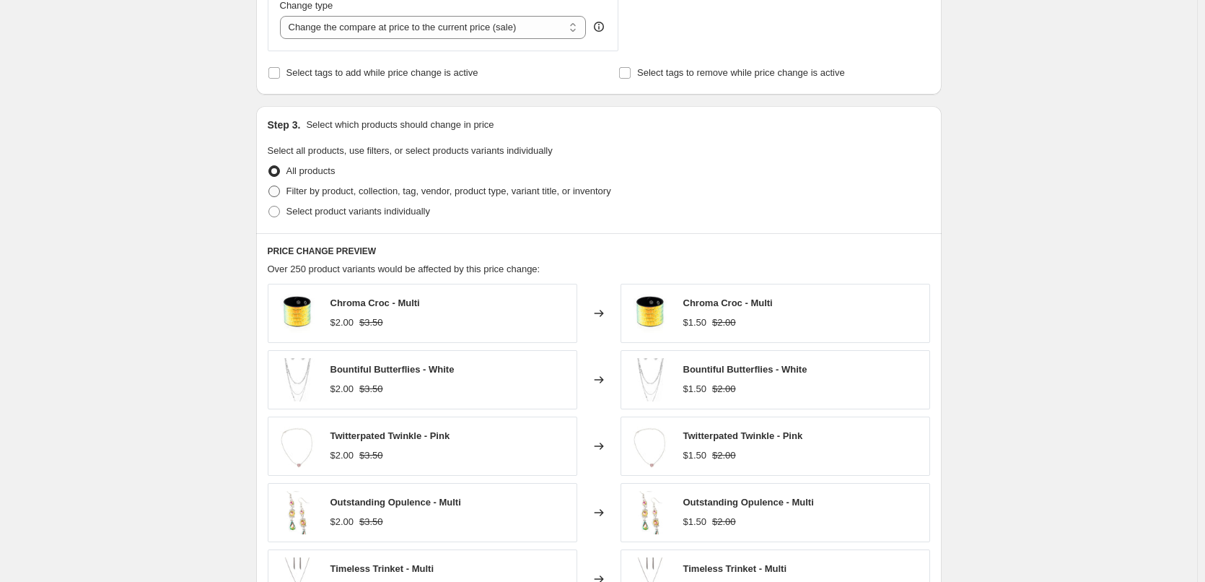
click at [349, 201] on label "Select product variants individually" at bounding box center [349, 211] width 162 height 20
click at [269, 206] on input "Select product variants individually" at bounding box center [268, 206] width 1 height 1
radio input "true"
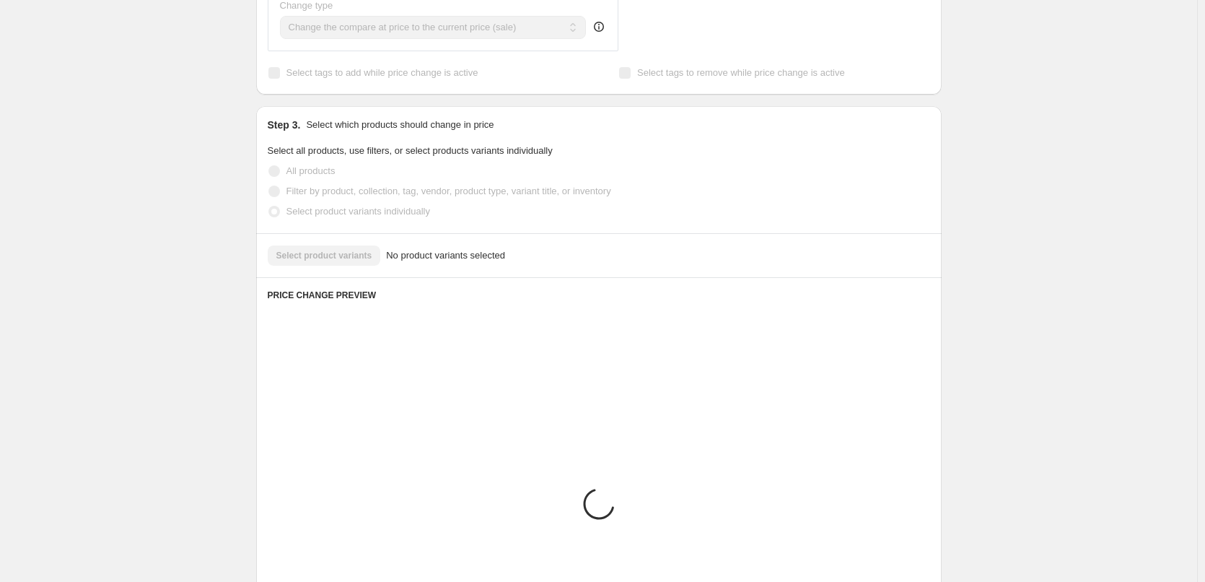
scroll to position [407, 0]
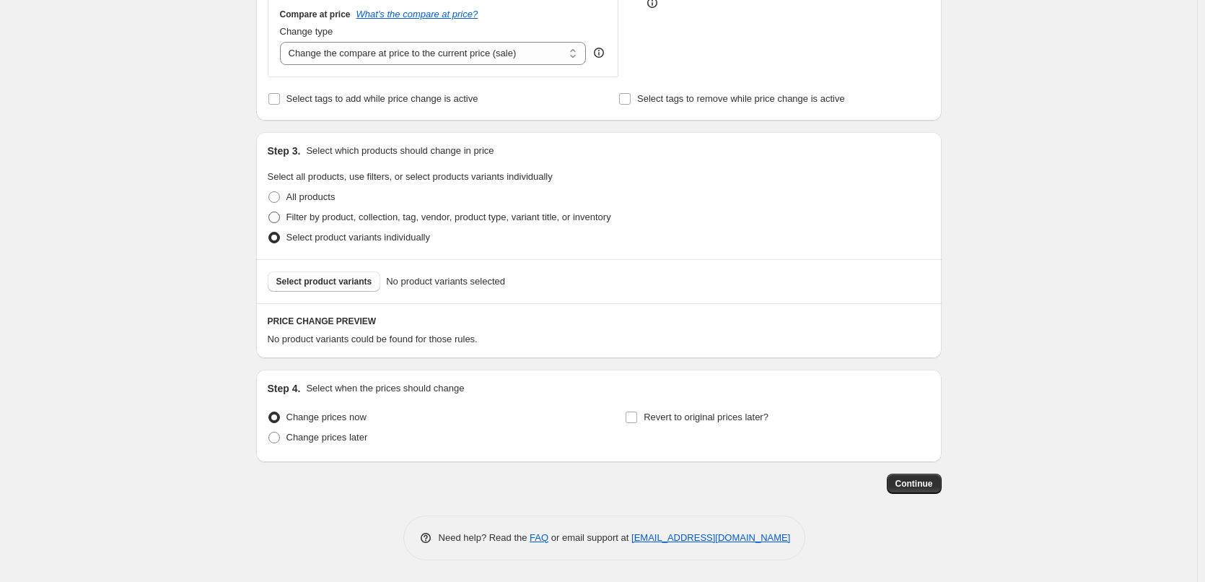
click at [316, 216] on span "Filter by product, collection, tag, vendor, product type, variant title, or inv…" at bounding box center [449, 216] width 325 height 11
click at [269, 212] on input "Filter by product, collection, tag, vendor, product type, variant title, or inv…" at bounding box center [268, 211] width 1 height 1
radio input "true"
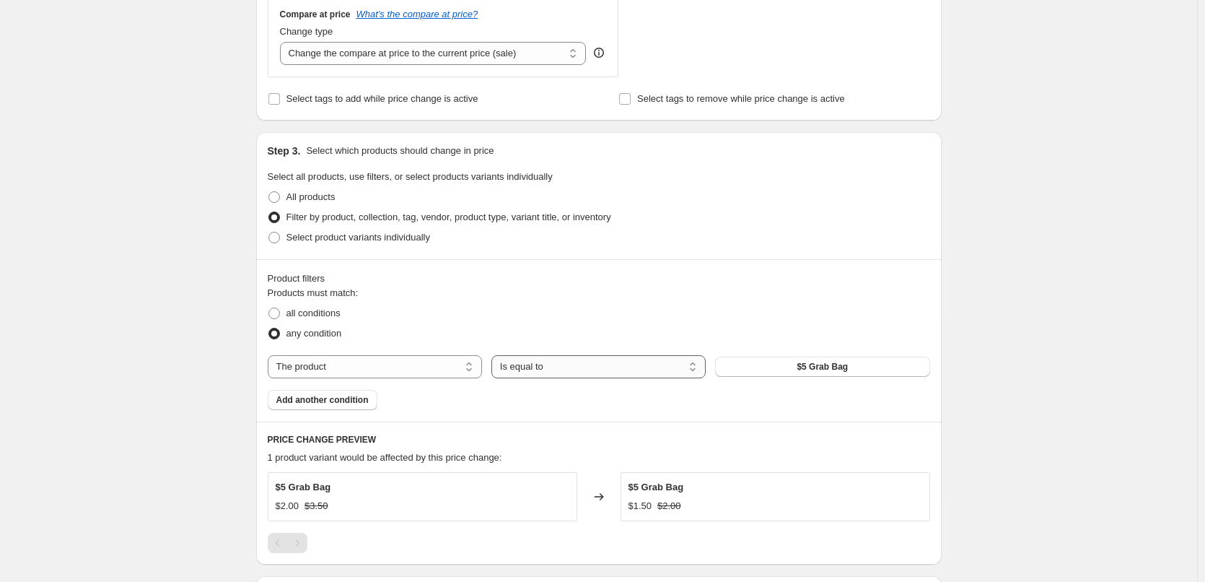
click at [554, 369] on select "Is equal to Is not equal to" at bounding box center [599, 366] width 214 height 23
click at [632, 318] on div "all conditions" at bounding box center [599, 313] width 663 height 20
click at [808, 366] on span "$5 Grab Bag" at bounding box center [822, 367] width 51 height 12
click at [344, 358] on select "The product The product's collection The product's tag The product's vendor The…" at bounding box center [375, 366] width 214 height 23
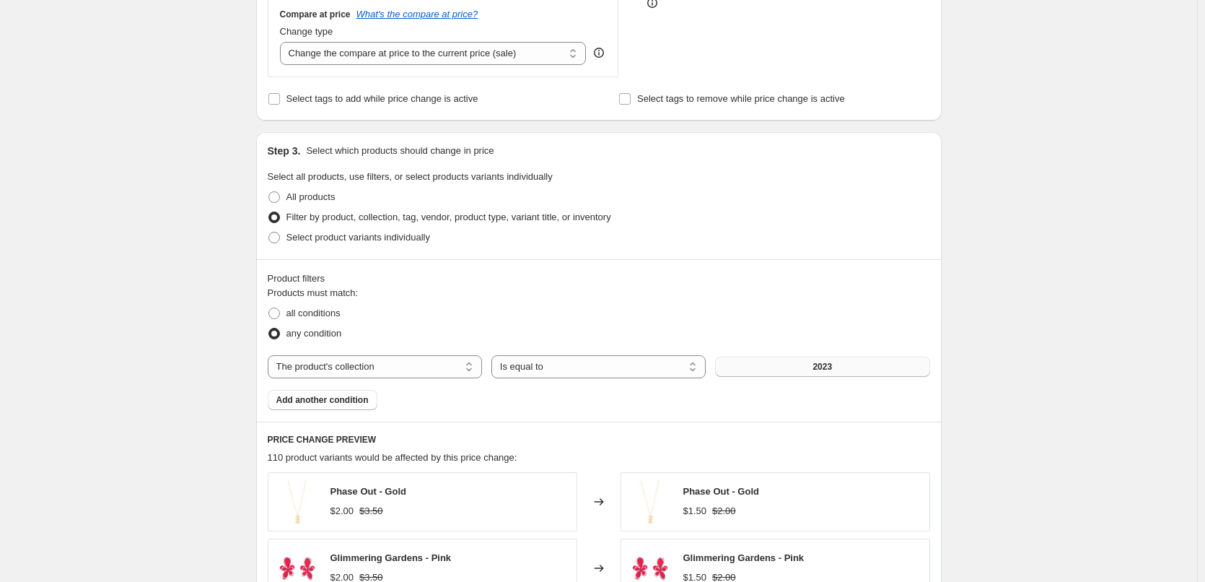
click at [821, 370] on span "2023" at bounding box center [822, 367] width 19 height 12
click at [420, 371] on select "The product The product's collection The product's tag The product's vendor The…" at bounding box center [375, 366] width 214 height 23
select select "product_type"
click at [824, 361] on button "Adjustable" at bounding box center [822, 367] width 214 height 20
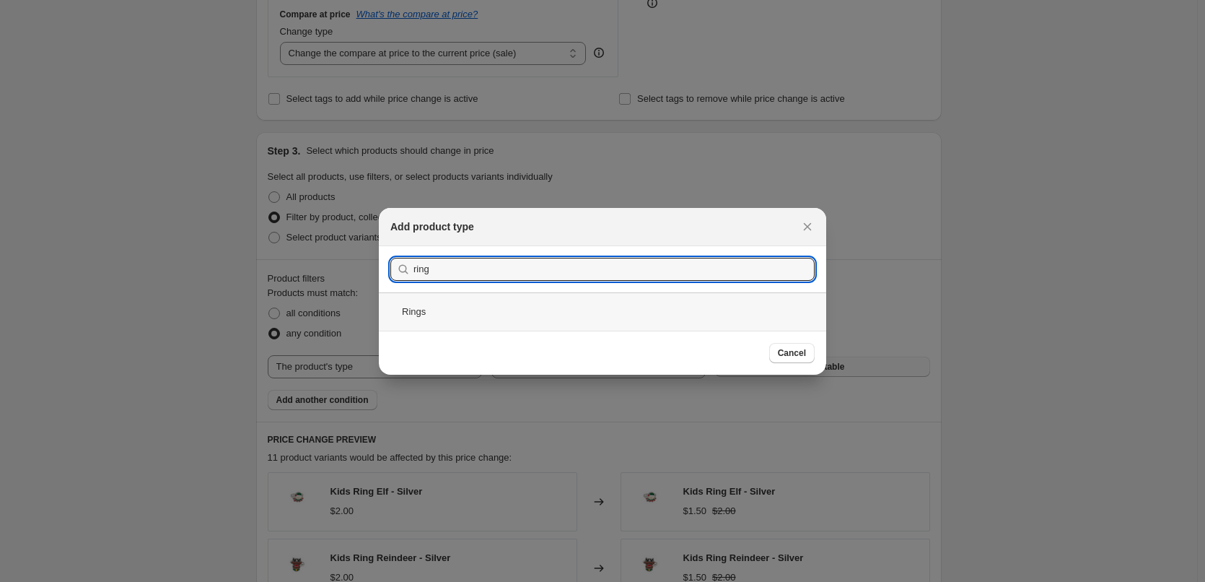
type input "ring"
click at [704, 302] on div "Rings" at bounding box center [602, 311] width 447 height 38
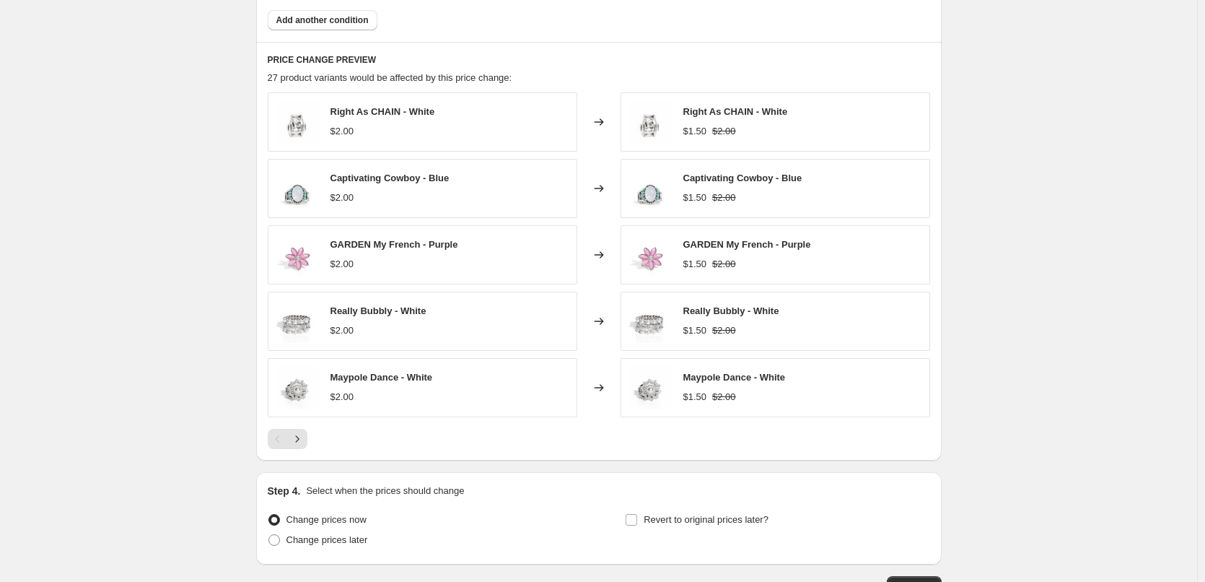
scroll to position [889, 0]
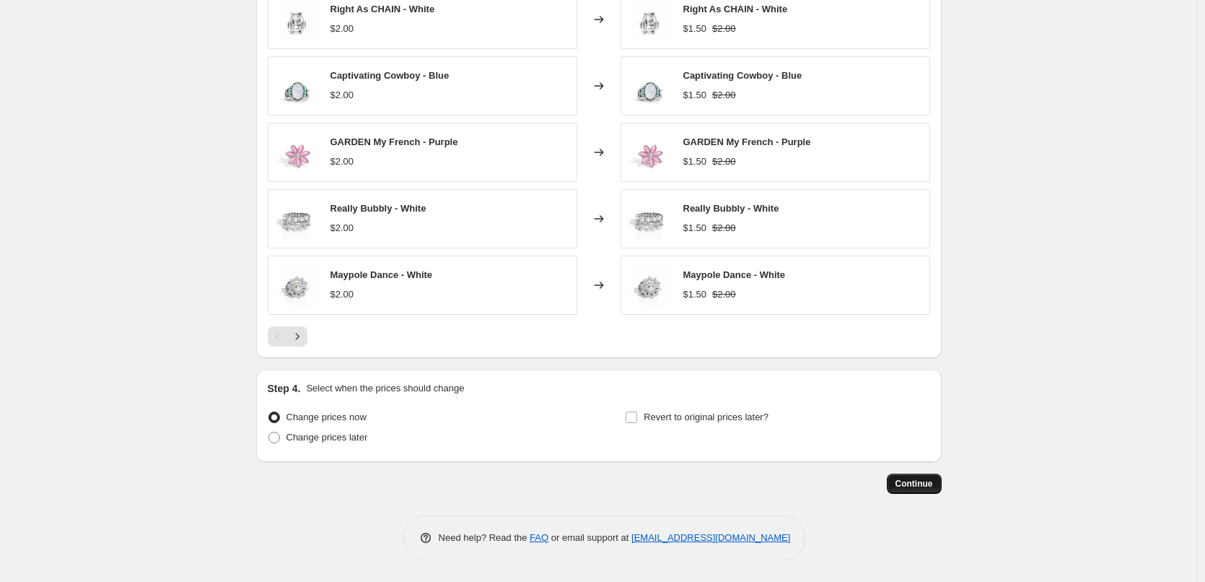
click at [933, 482] on span "Continue" at bounding box center [915, 484] width 38 height 12
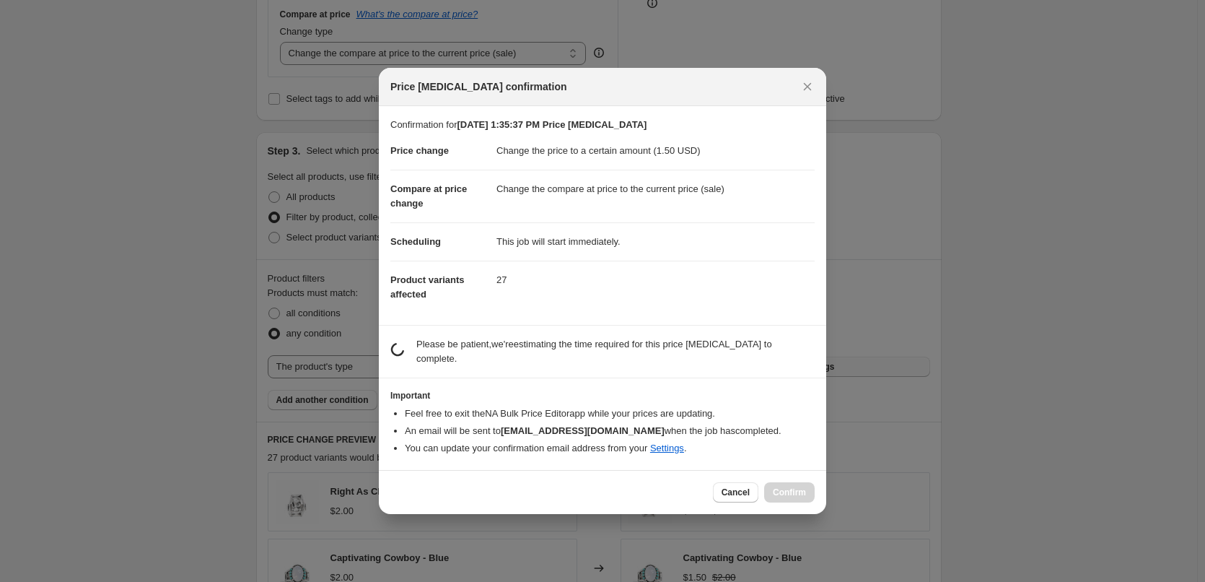
scroll to position [0, 0]
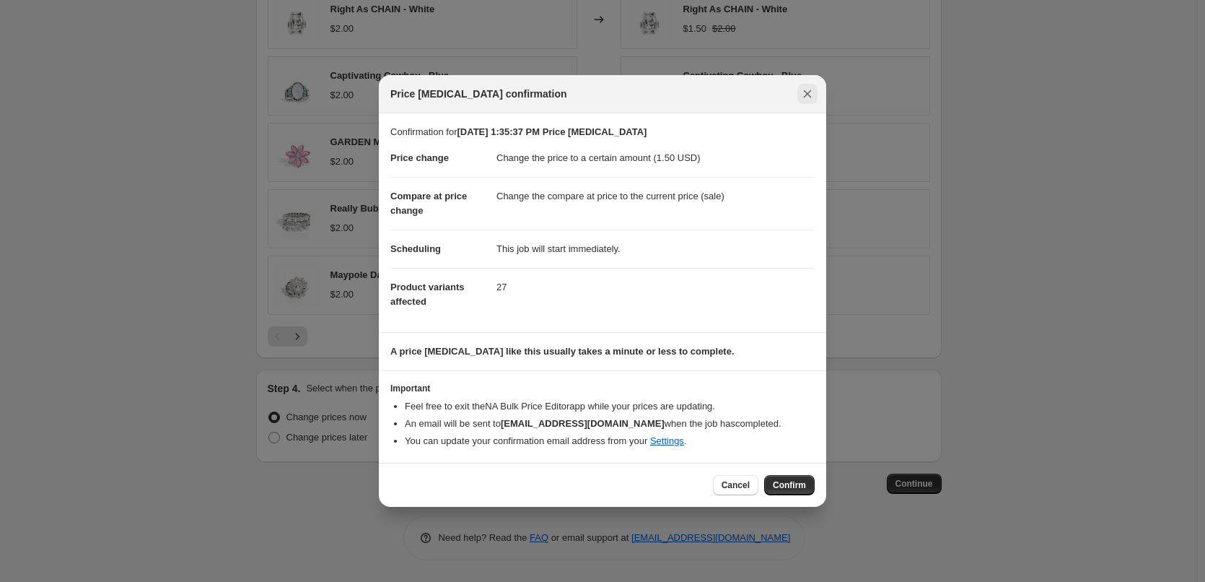
click at [811, 89] on icon "Close" at bounding box center [807, 94] width 14 height 14
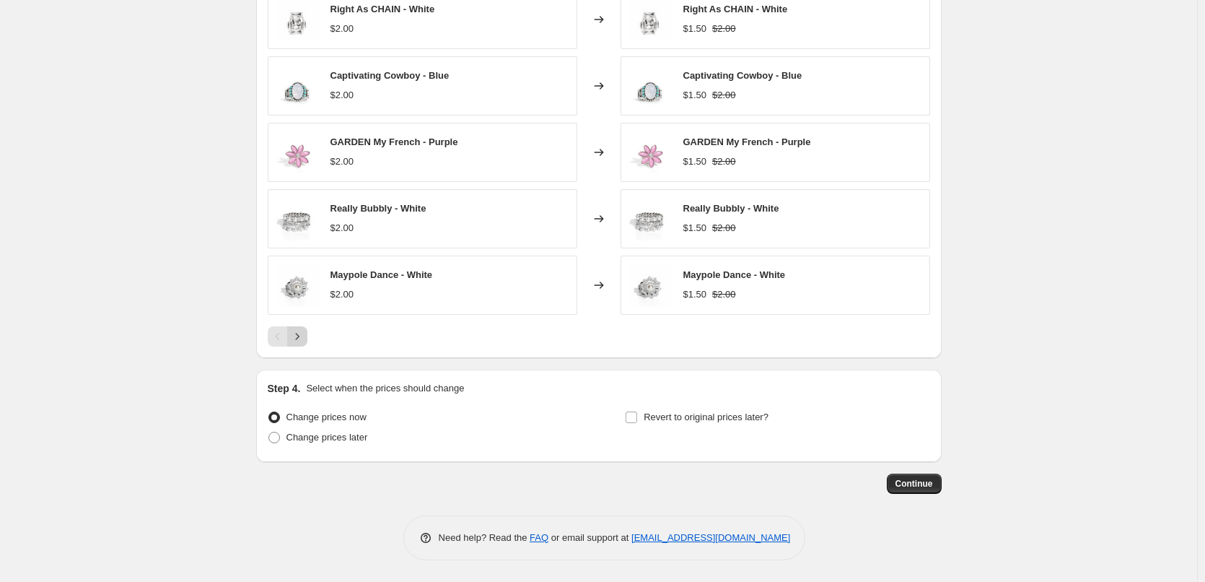
click at [302, 329] on icon "Next" at bounding box center [297, 336] width 14 height 14
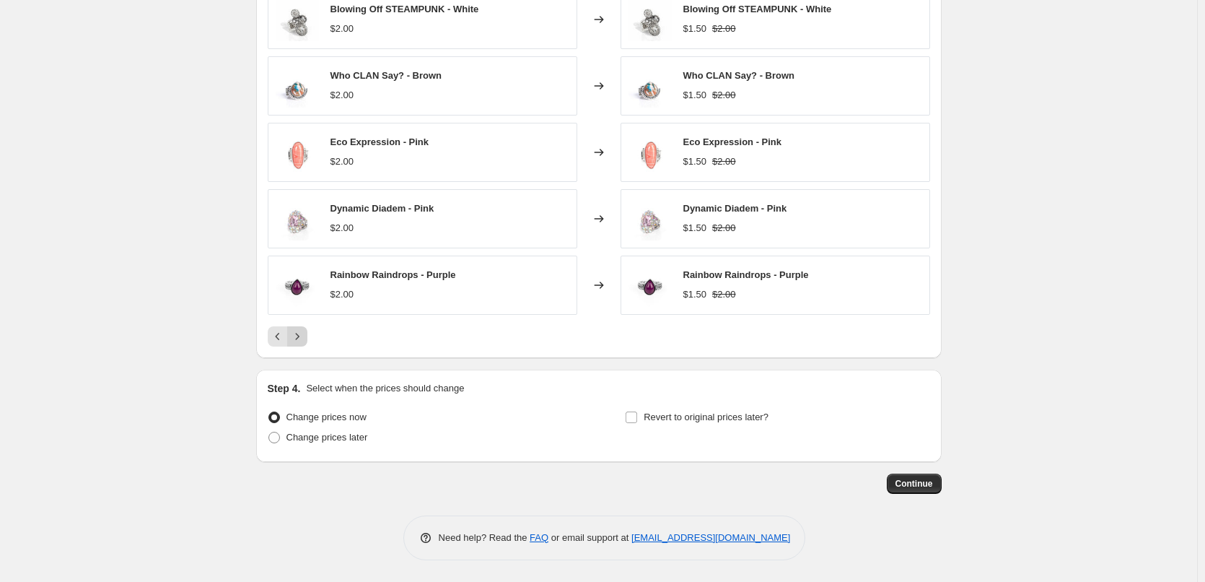
click at [302, 329] on icon "Next" at bounding box center [297, 336] width 14 height 14
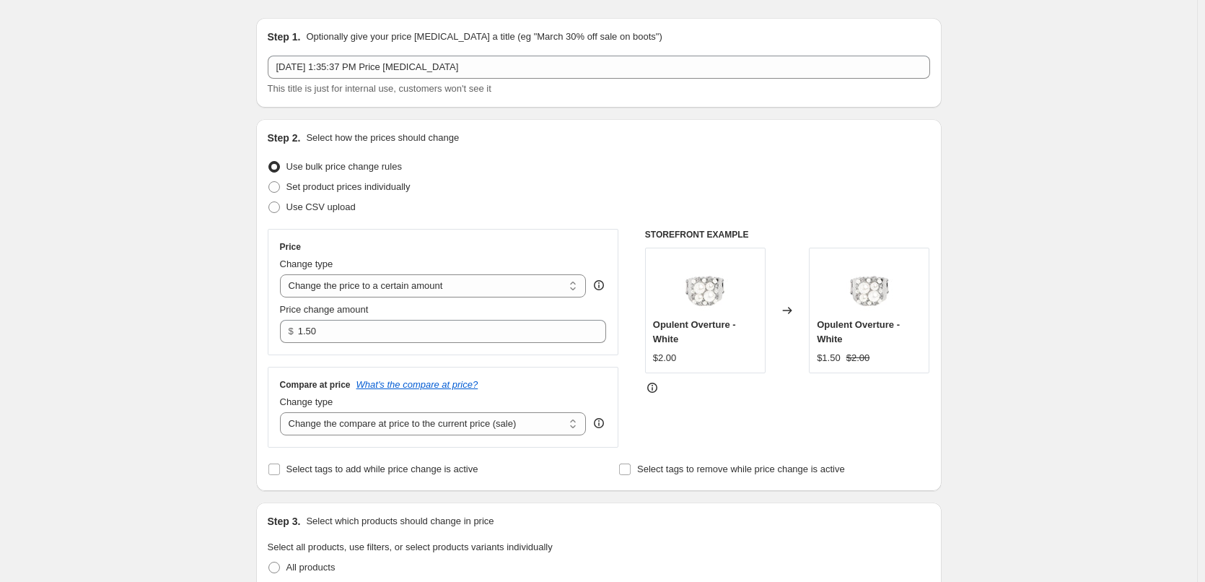
scroll to position [0, 0]
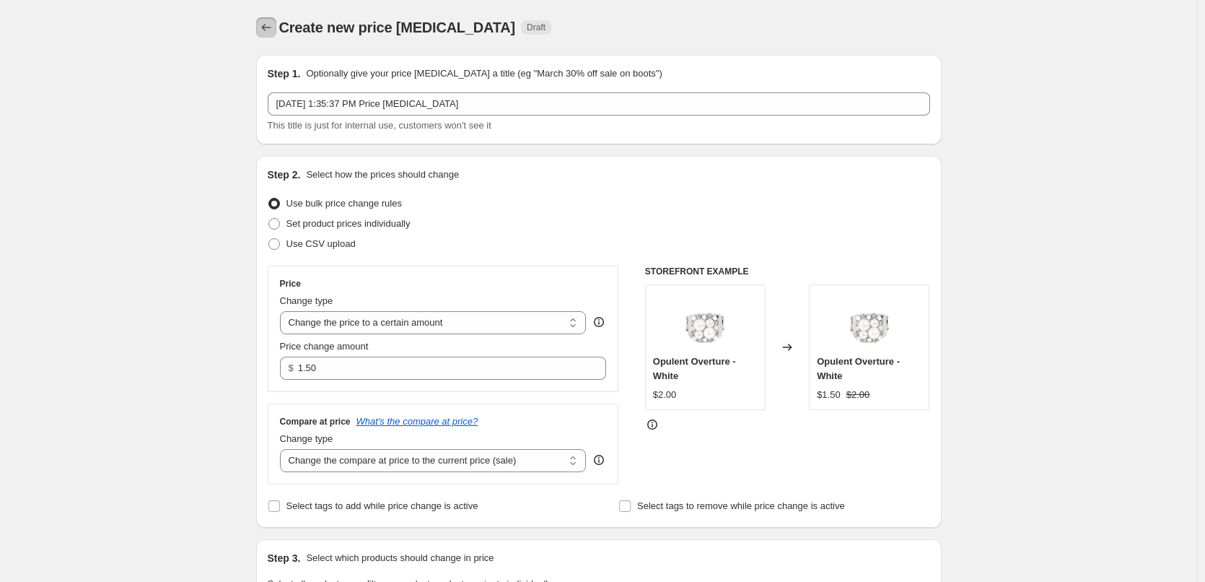
click at [268, 24] on icon "Price change jobs" at bounding box center [266, 27] width 14 height 14
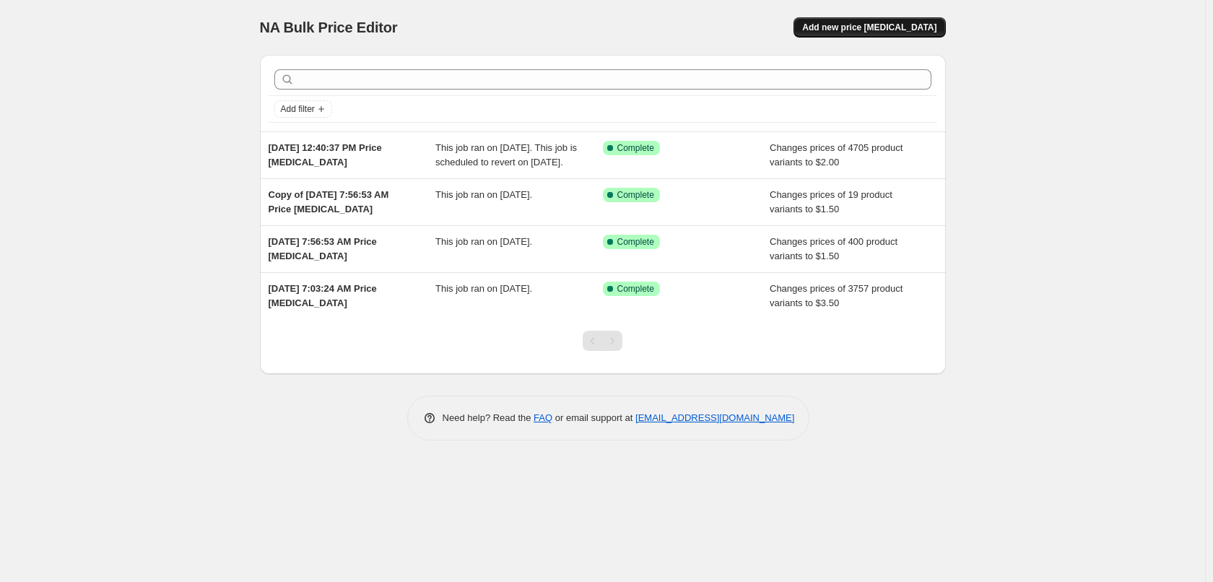
click at [896, 32] on span "Add new price [MEDICAL_DATA]" at bounding box center [869, 28] width 134 height 12
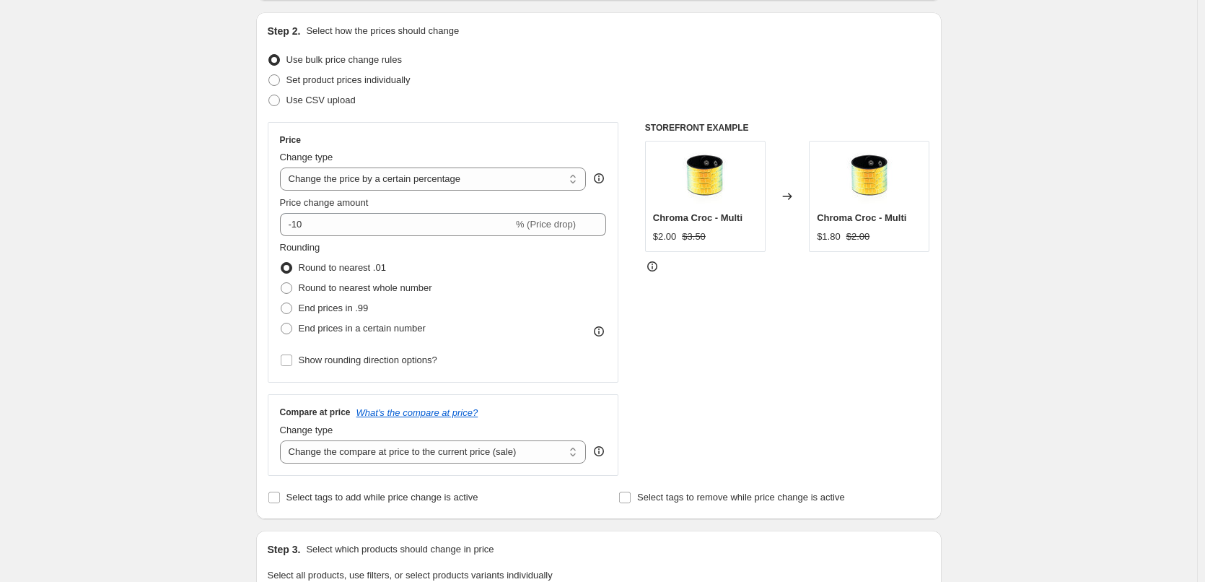
scroll to position [144, 0]
click at [409, 182] on select "Change the price to a certain amount Change the price by a certain amount Chang…" at bounding box center [433, 178] width 307 height 23
click at [218, 178] on div "Create new price change job. This page is ready Create new price change job Dra…" at bounding box center [598, 577] width 1197 height 1443
click at [422, 181] on select "Change the price to a certain amount Change the price by a certain amount Chang…" at bounding box center [433, 178] width 307 height 23
select select "to"
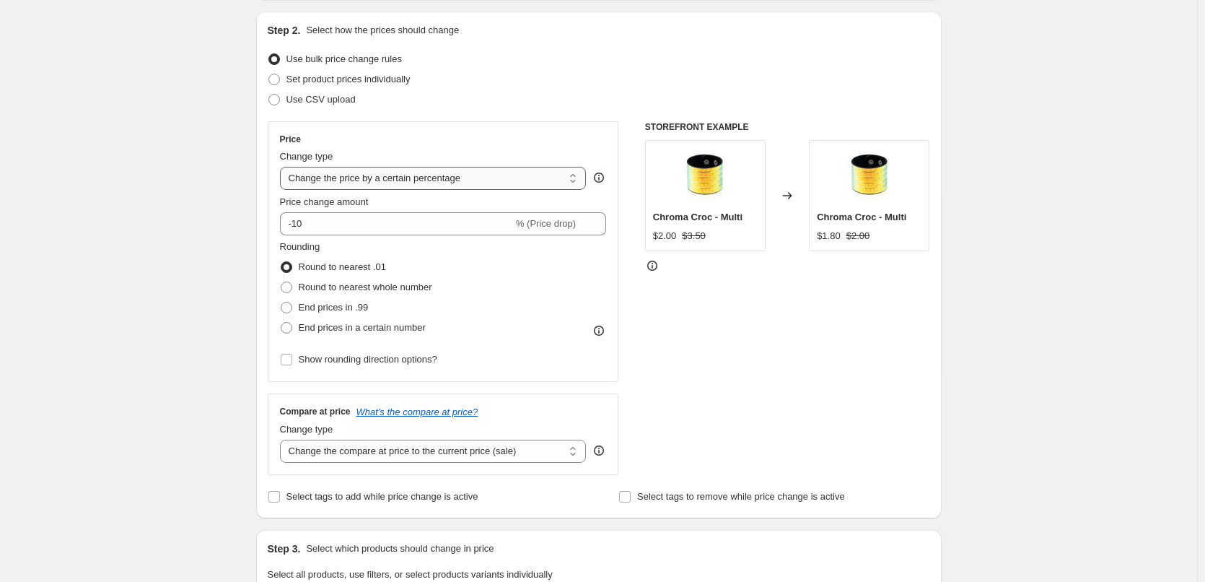
click at [283, 167] on select "Change the price to a certain amount Change the price by a certain amount Chang…" at bounding box center [433, 178] width 307 height 23
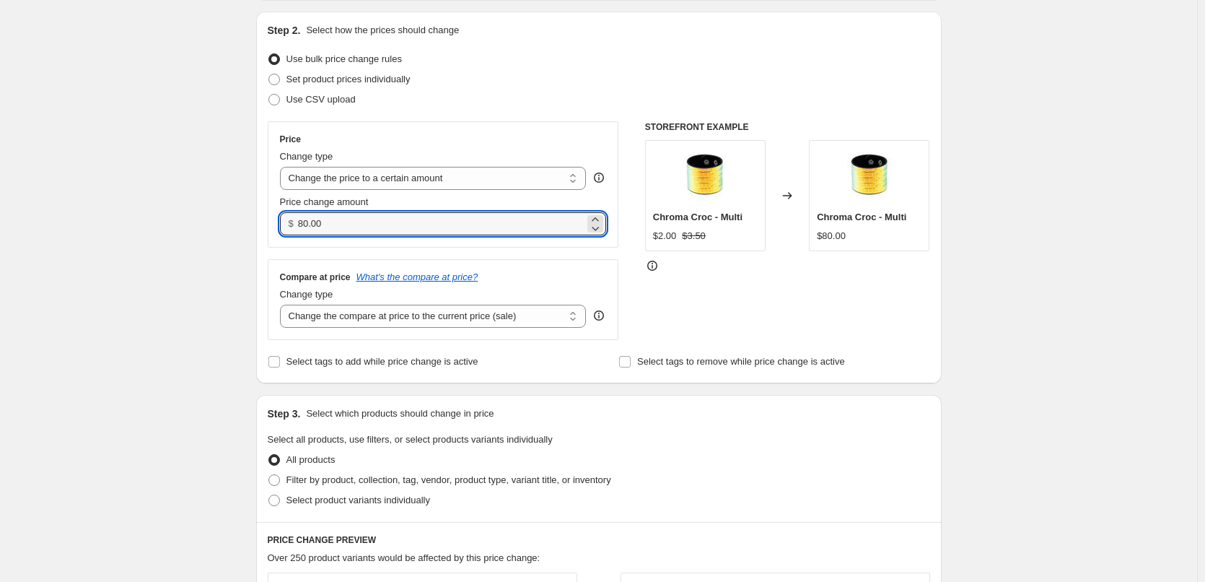
drag, startPoint x: 380, startPoint y: 231, endPoint x: 266, endPoint y: 216, distance: 115.0
click at [268, 216] on div "Step 2. Select how the prices should change Use bulk price change rules Set pro…" at bounding box center [599, 198] width 686 height 372
type input "1.50"
click at [266, 216] on div "Step 2. Select how the prices should change Use bulk price change rules Set pro…" at bounding box center [599, 198] width 686 height 372
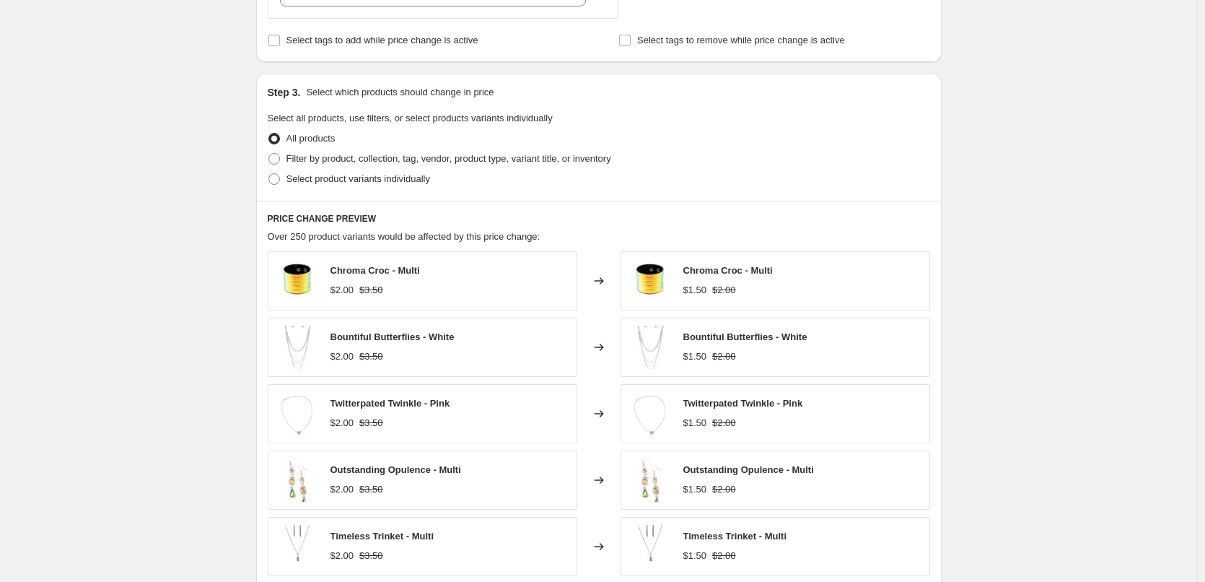
scroll to position [505, 0]
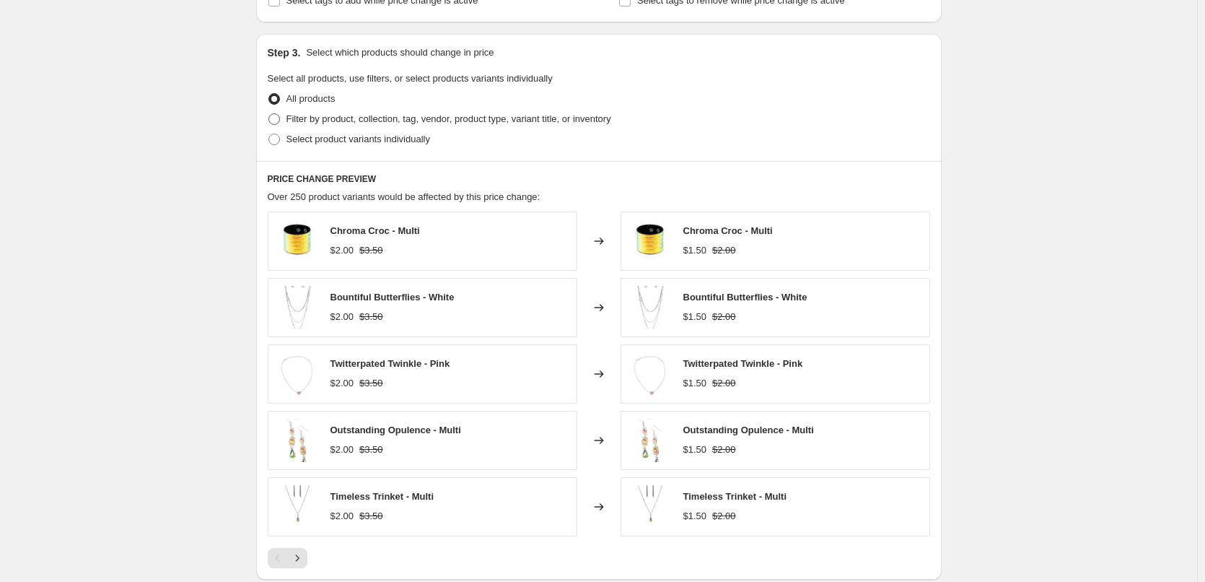
click at [313, 120] on span "Filter by product, collection, tag, vendor, product type, variant title, or inv…" at bounding box center [449, 118] width 325 height 11
click at [269, 114] on input "Filter by product, collection, tag, vendor, product type, variant title, or inv…" at bounding box center [268, 113] width 1 height 1
radio input "true"
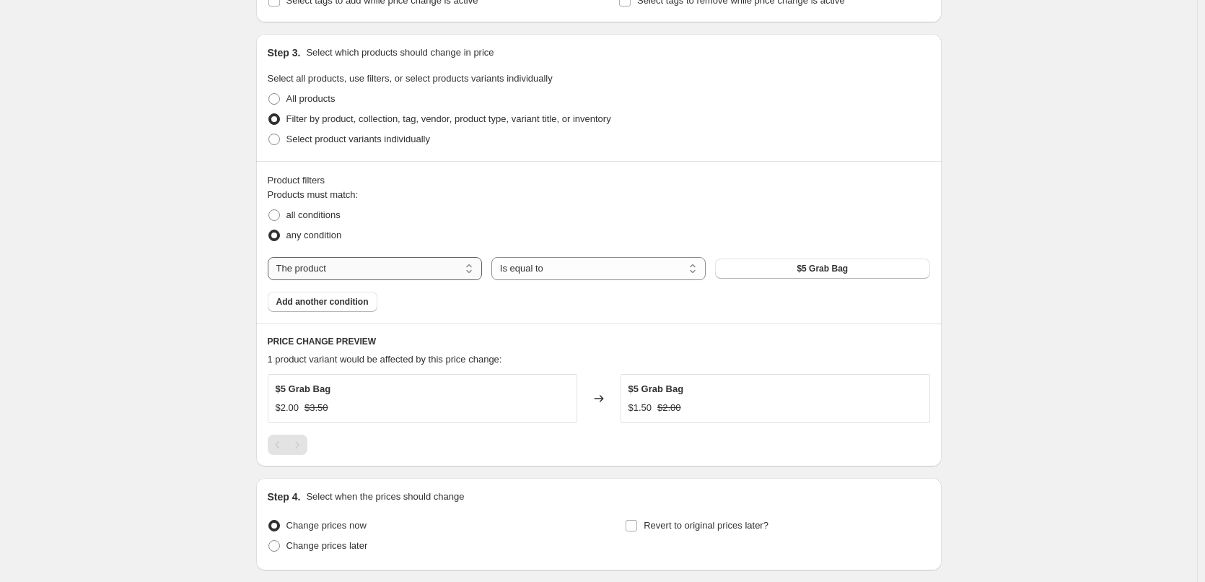
click at [358, 263] on select "The product The product's collection The product's tag The product's vendor The…" at bounding box center [375, 268] width 214 height 23
click at [385, 209] on div "all conditions" at bounding box center [599, 215] width 663 height 20
click at [328, 136] on span "Select product variants individually" at bounding box center [359, 139] width 144 height 11
click at [269, 134] on input "Select product variants individually" at bounding box center [268, 134] width 1 height 1
radio input "true"
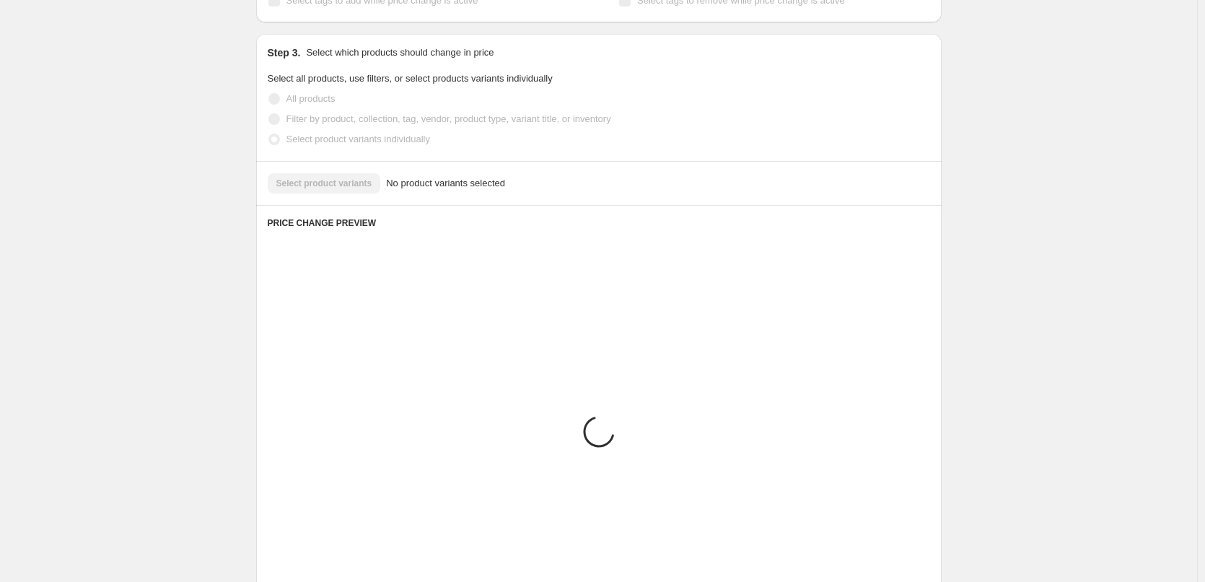
scroll to position [407, 0]
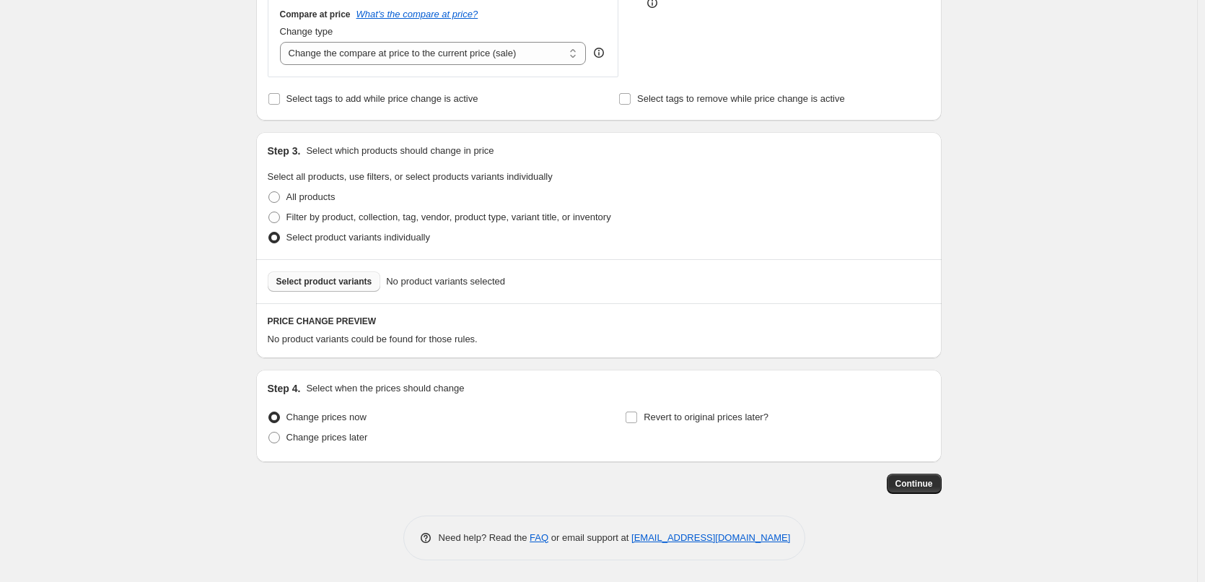
click at [339, 281] on span "Select product variants" at bounding box center [324, 282] width 96 height 12
click at [312, 197] on span "All products" at bounding box center [311, 196] width 49 height 11
click at [269, 192] on input "All products" at bounding box center [268, 191] width 1 height 1
radio input "true"
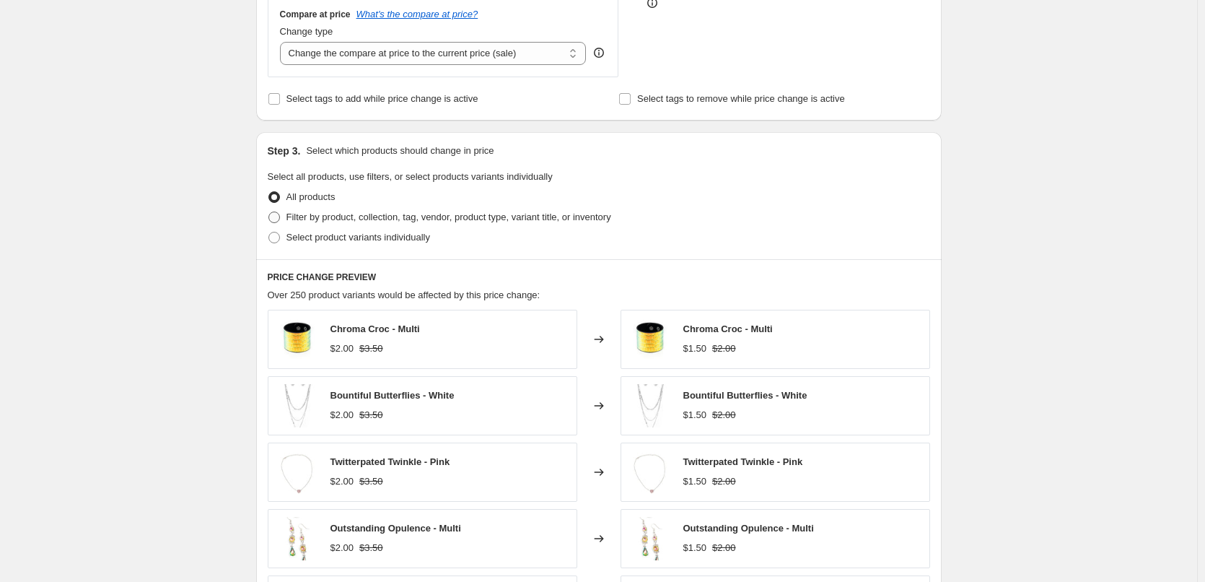
click at [333, 222] on span "Filter by product, collection, tag, vendor, product type, variant title, or inv…" at bounding box center [449, 216] width 325 height 11
click at [269, 212] on input "Filter by product, collection, tag, vendor, product type, variant title, or inv…" at bounding box center [268, 211] width 1 height 1
radio input "true"
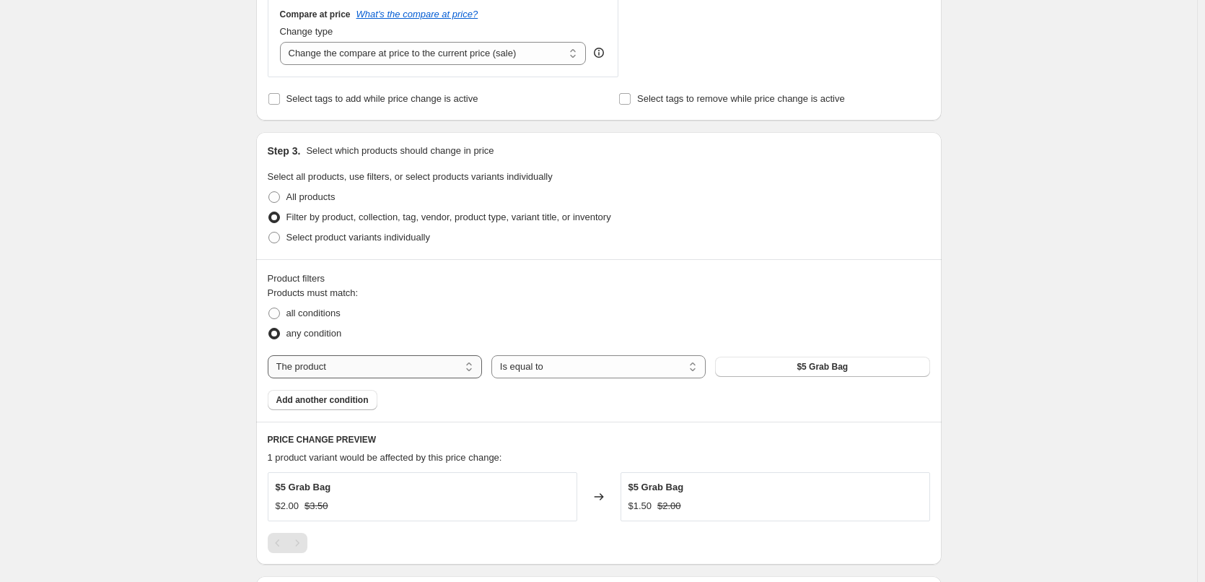
click at [373, 366] on select "The product The product's collection The product's tag The product's vendor The…" at bounding box center [375, 366] width 214 height 23
select select "collection"
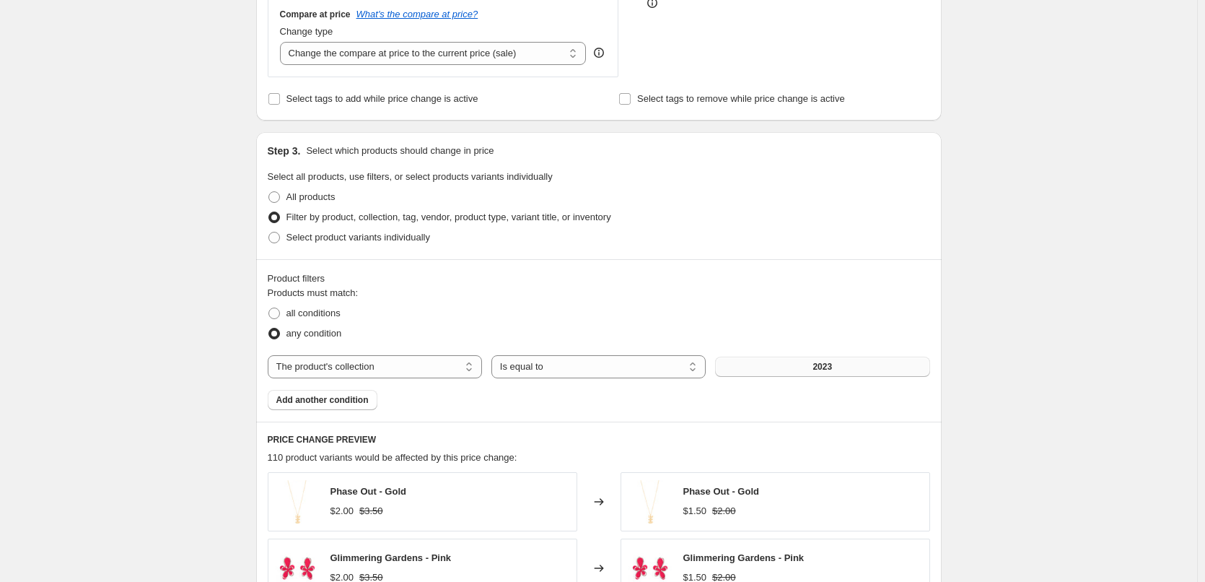
click at [820, 362] on span "2023" at bounding box center [822, 367] width 19 height 12
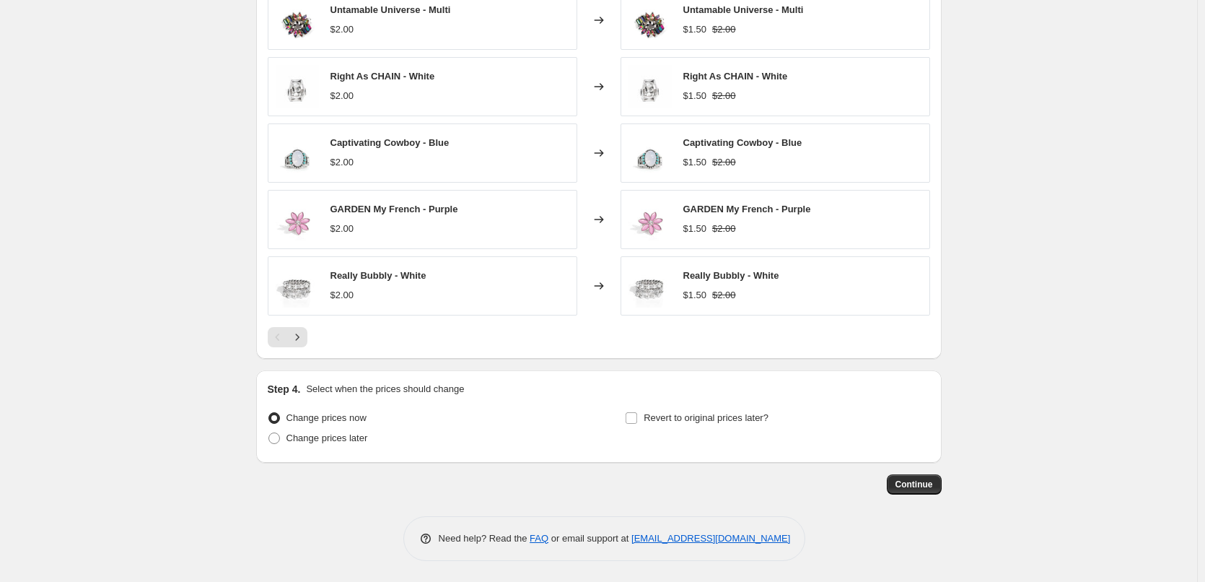
scroll to position [889, 0]
click at [907, 491] on button "Continue" at bounding box center [914, 483] width 55 height 20
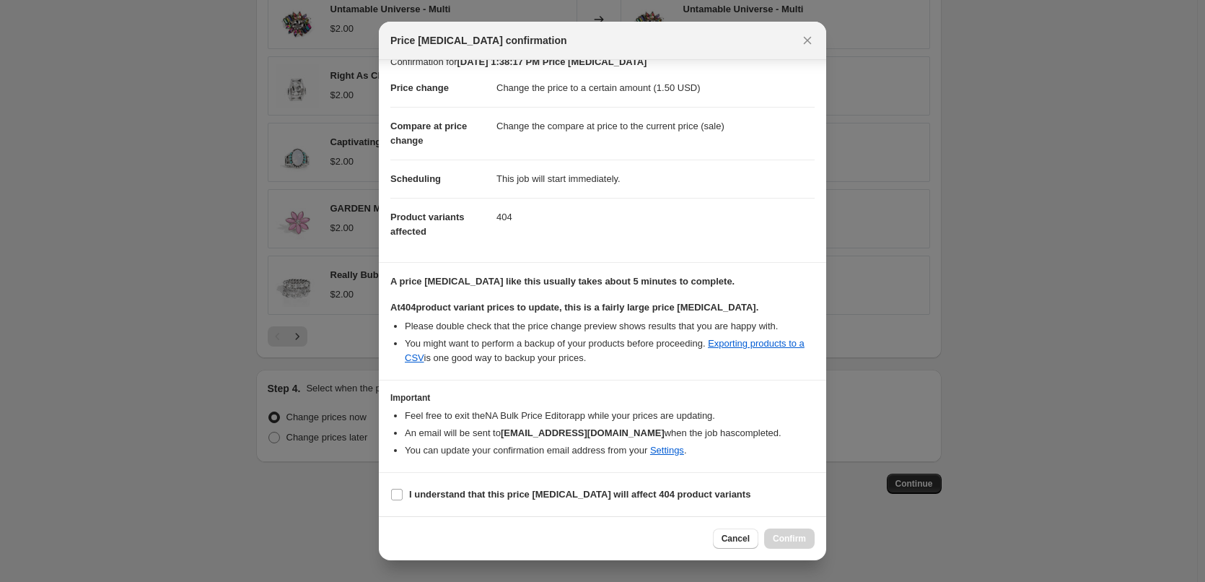
scroll to position [31, 0]
click at [464, 492] on b "I understand that this price change job will affect 404 product variants" at bounding box center [579, 494] width 341 height 11
click at [403, 492] on input "I understand that this price change job will affect 404 product variants" at bounding box center [397, 495] width 12 height 12
checkbox input "true"
click at [789, 536] on span "Confirm" at bounding box center [789, 539] width 33 height 12
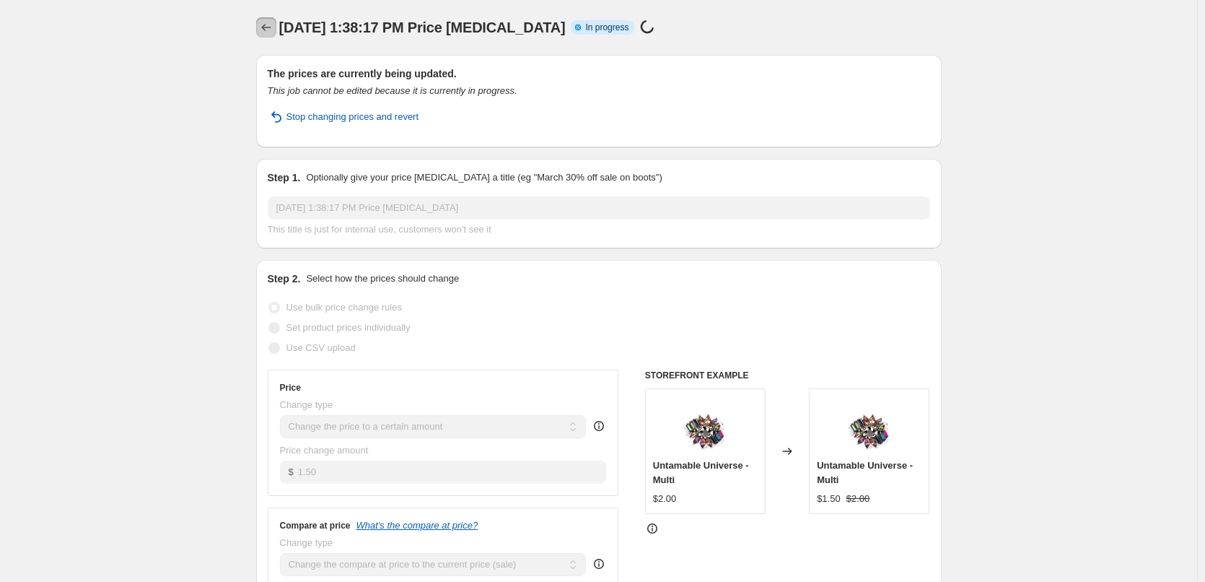
click at [263, 25] on button "Price change jobs" at bounding box center [266, 27] width 20 height 20
